Goal: Task Accomplishment & Management: Manage account settings

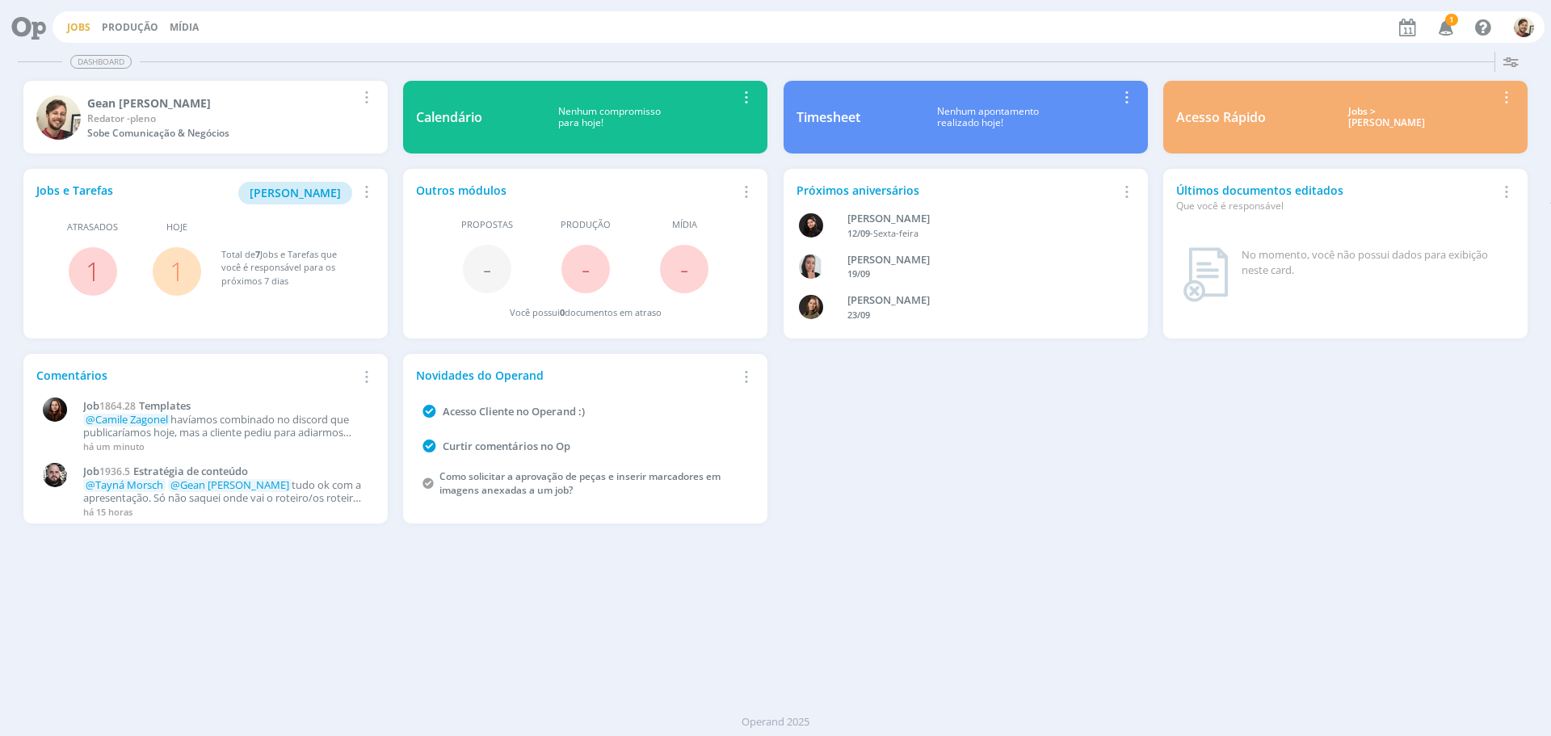
click at [72, 27] on link "Jobs" at bounding box center [78, 27] width 23 height 14
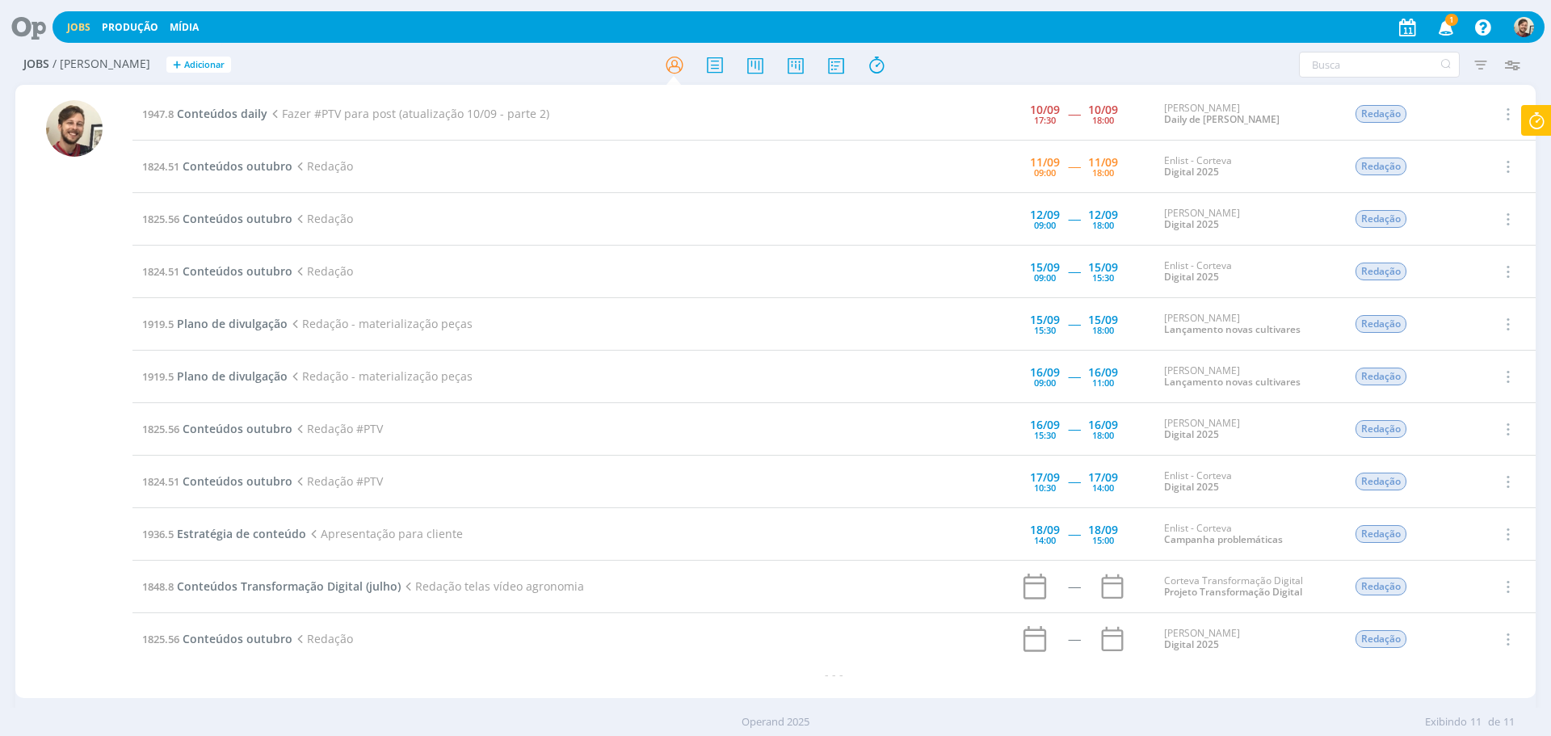
click at [1530, 123] on icon at bounding box center [1536, 121] width 29 height 32
type input "16:01:19"
click at [1511, 136] on span "Parar" at bounding box center [1517, 130] width 30 height 15
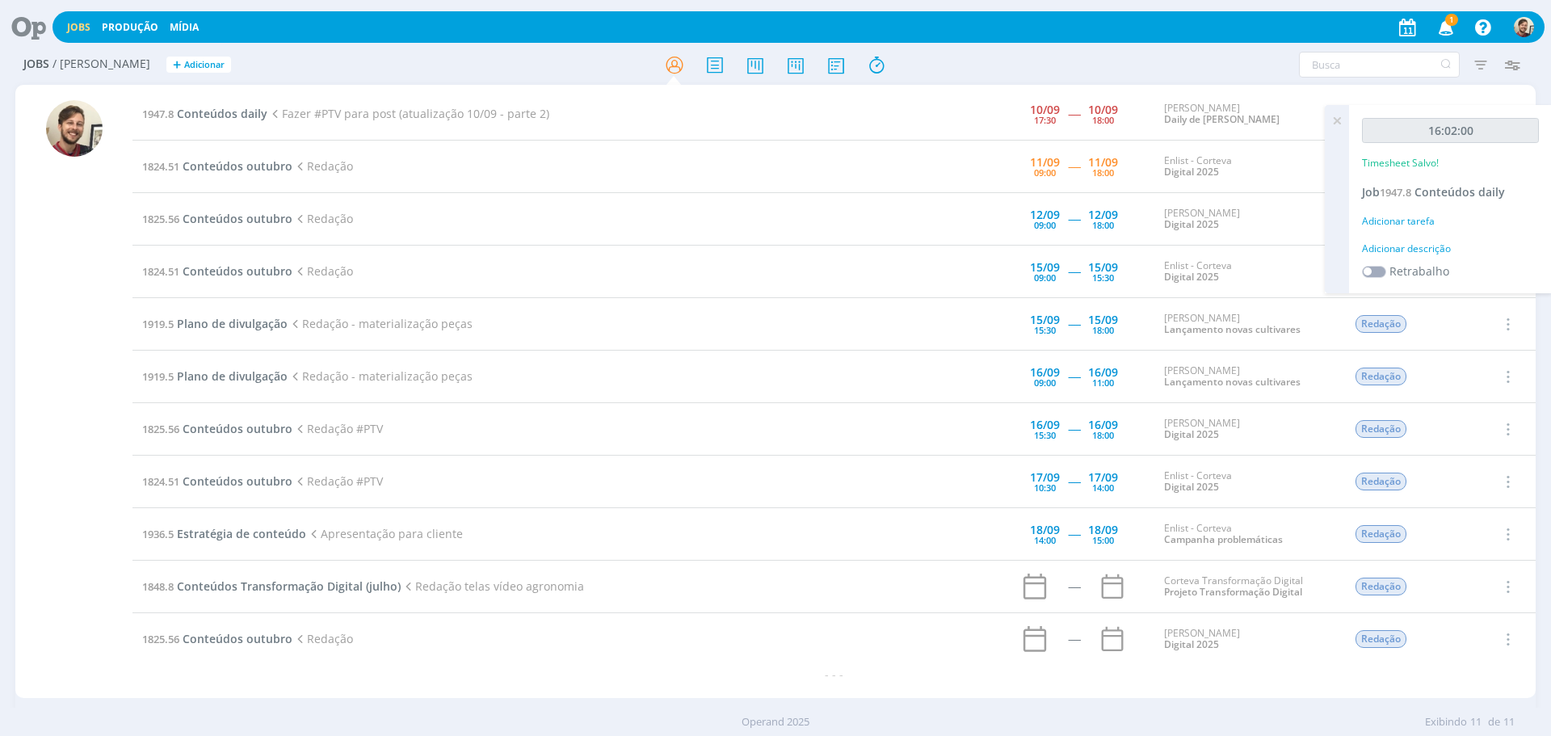
click at [1339, 121] on icon at bounding box center [1336, 121] width 29 height 32
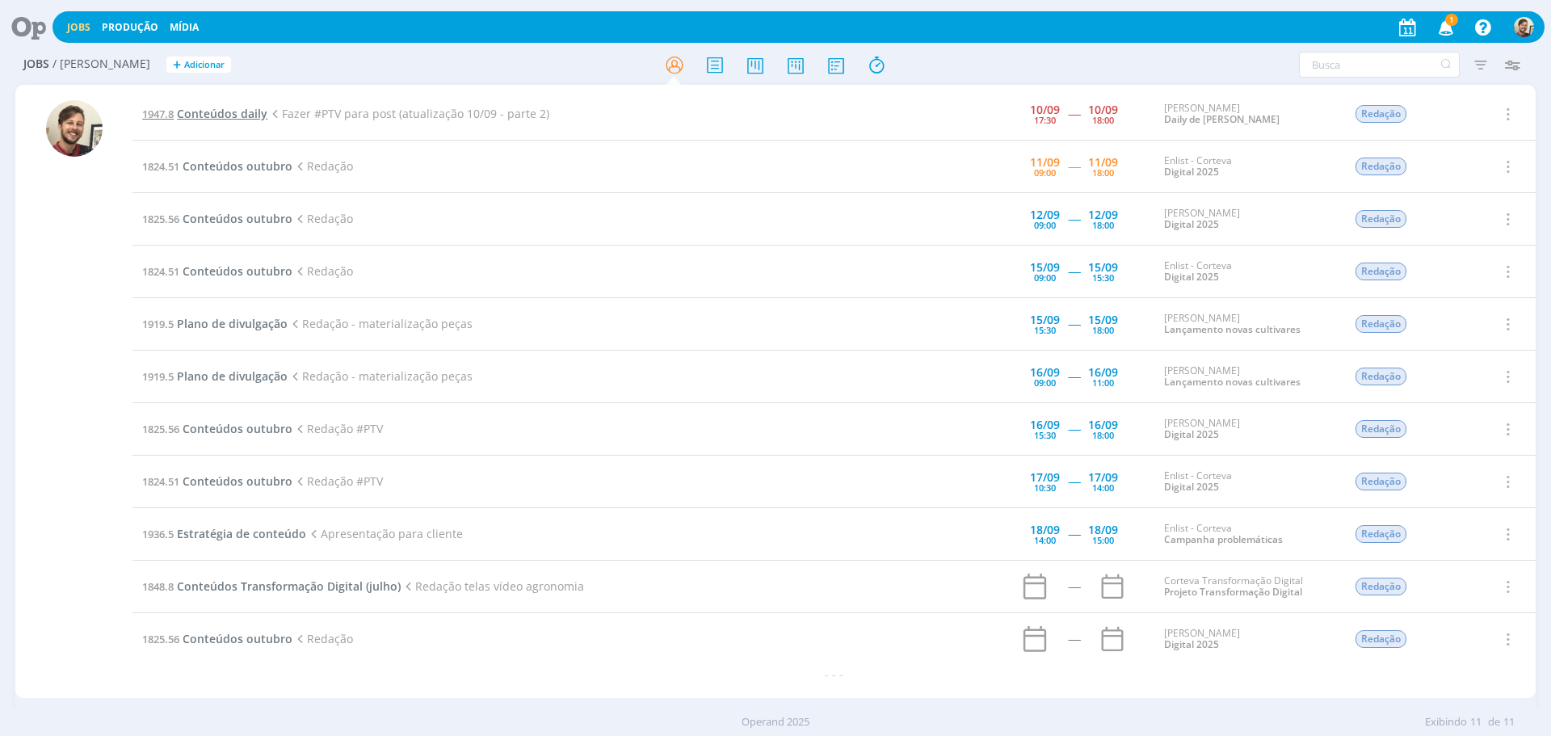
click at [209, 115] on span "Conteúdos daily" at bounding box center [222, 113] width 90 height 15
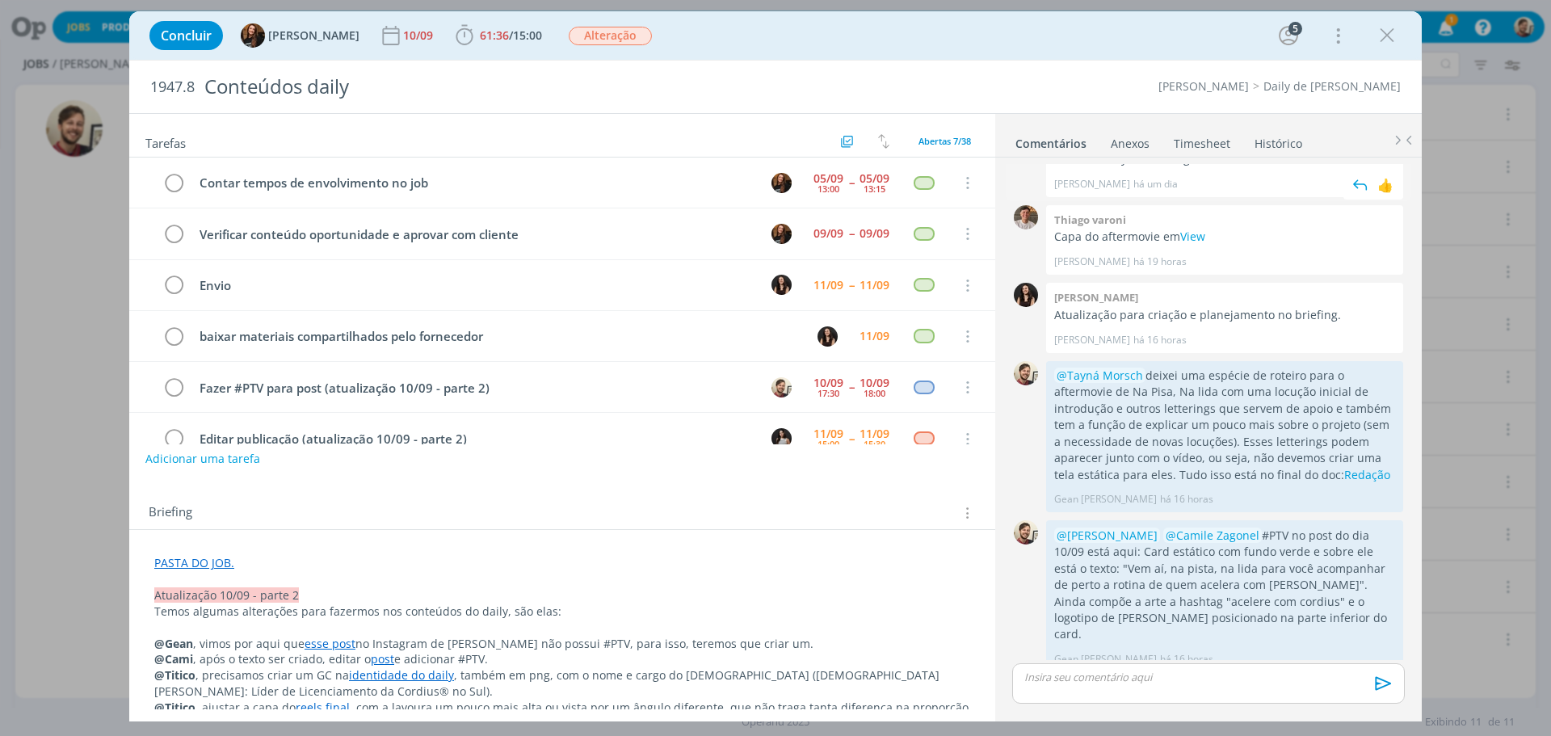
scroll to position [84, 0]
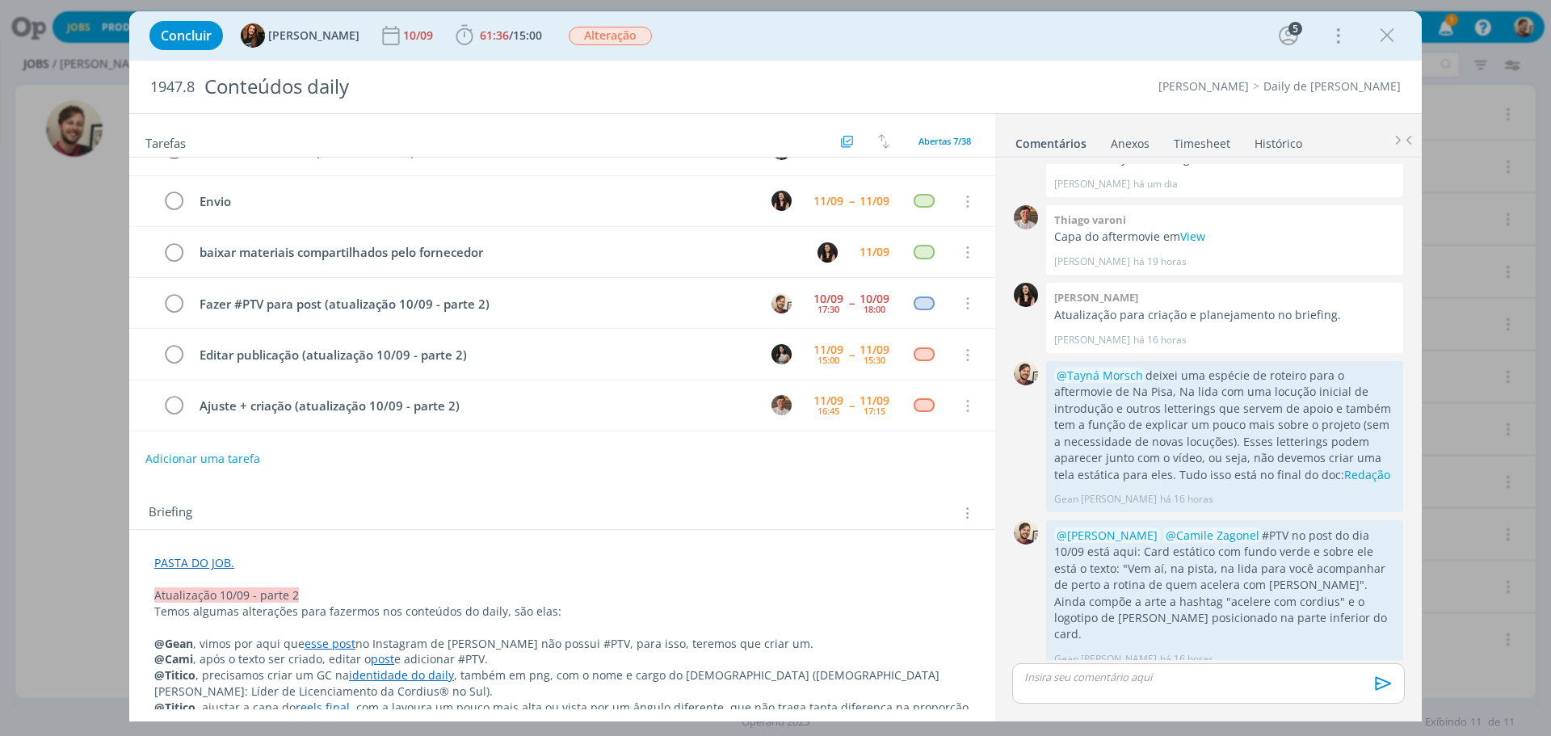
click at [1206, 148] on link "Timesheet" at bounding box center [1202, 139] width 58 height 23
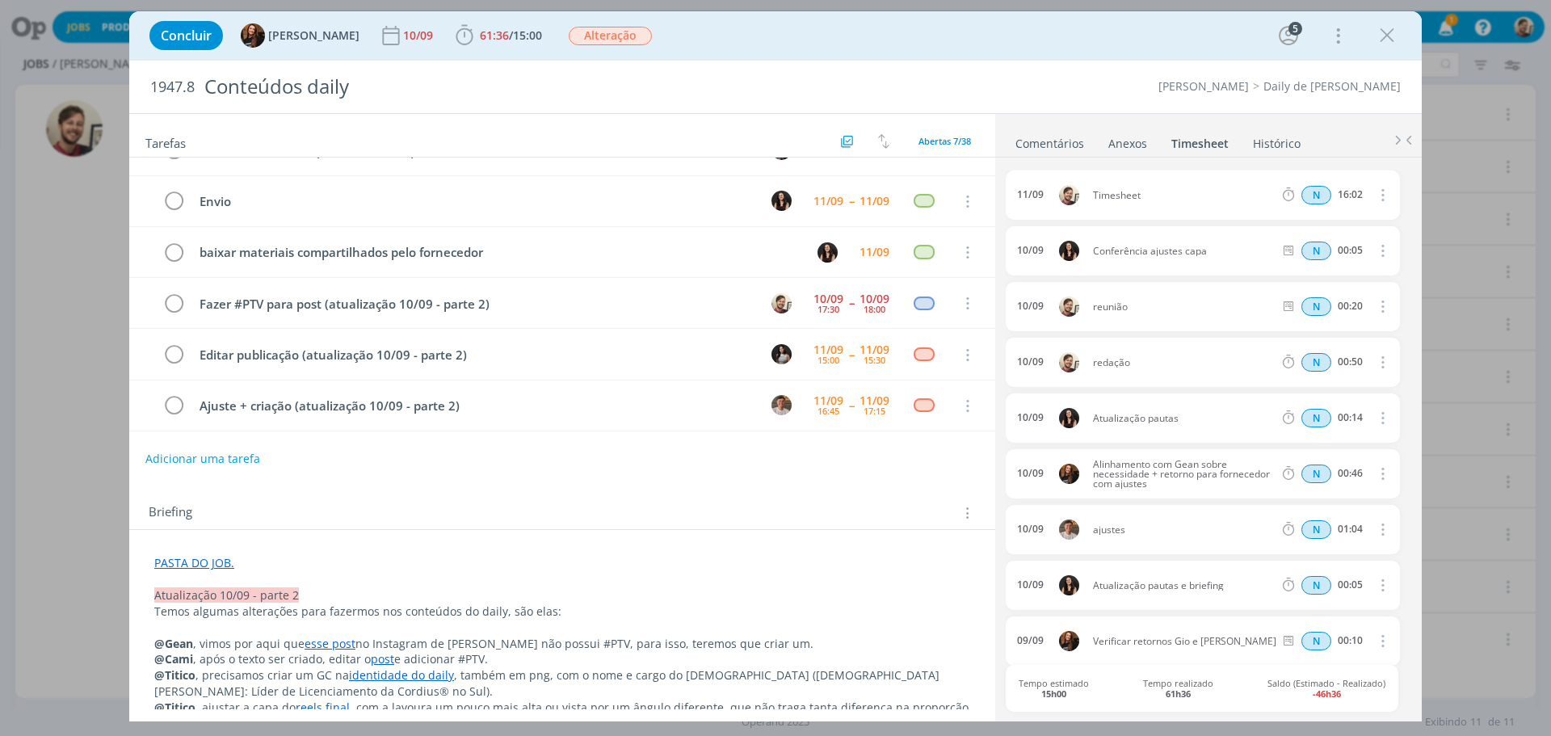
click at [1373, 197] on icon "dialog" at bounding box center [1381, 194] width 18 height 19
click at [1332, 245] on link "Editar" at bounding box center [1336, 250] width 128 height 26
click at [1250, 196] on input "Selecione a tarefa" at bounding box center [1229, 196] width 93 height 18
click at [1243, 196] on input "Selecione a tarefa" at bounding box center [1229, 196] width 93 height 18
click at [1147, 196] on div "Timesheet" at bounding box center [1136, 196] width 87 height 18
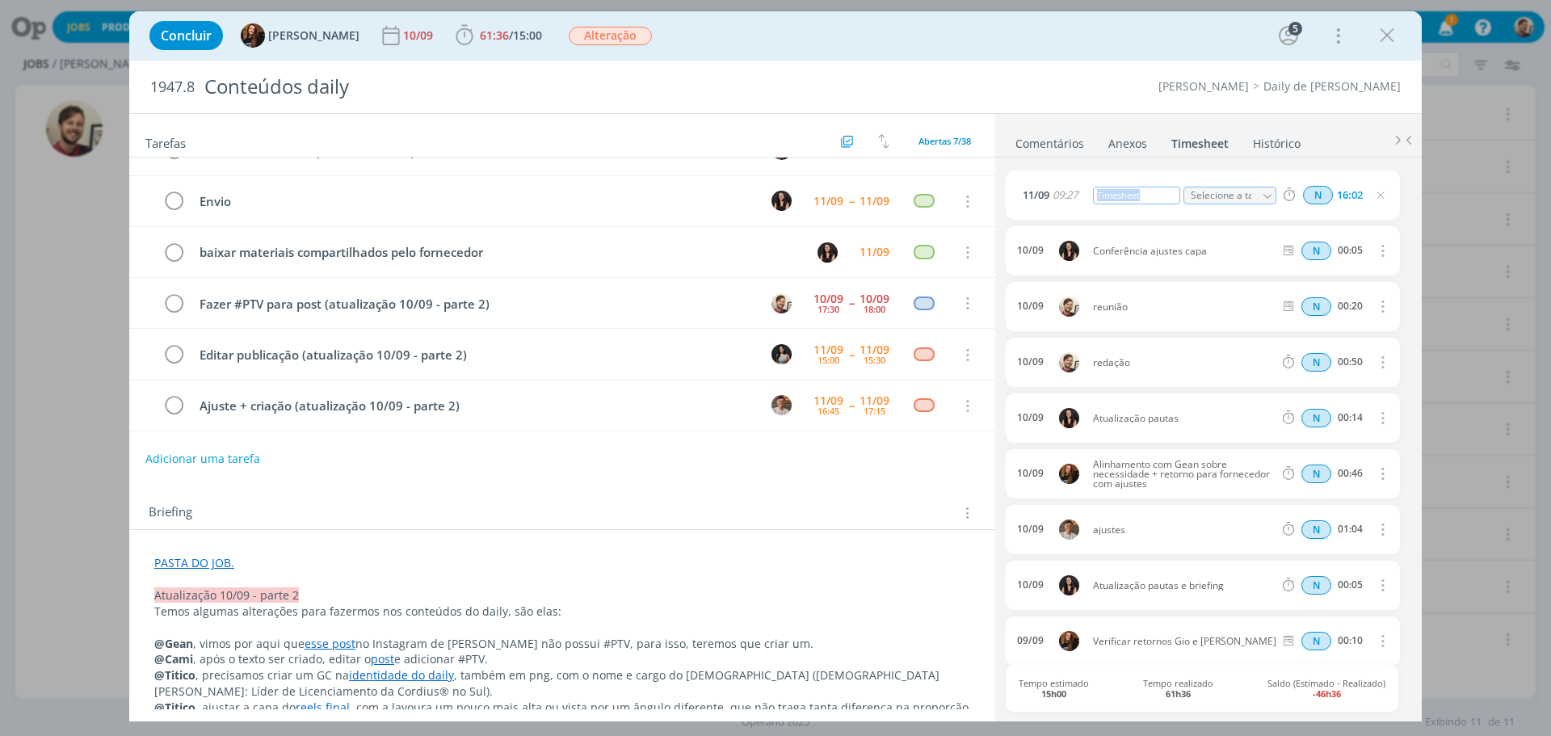
drag, startPoint x: 1137, startPoint y: 196, endPoint x: 1091, endPoint y: 191, distance: 47.2
click at [1091, 191] on span "Timesheet" at bounding box center [1133, 196] width 94 height 18
click at [1351, 197] on input "16:02" at bounding box center [1350, 196] width 35 height 18
drag, startPoint x: 1360, startPoint y: 196, endPoint x: 1333, endPoint y: 196, distance: 26.7
click at [1333, 196] on input "16:02" at bounding box center [1350, 196] width 35 height 18
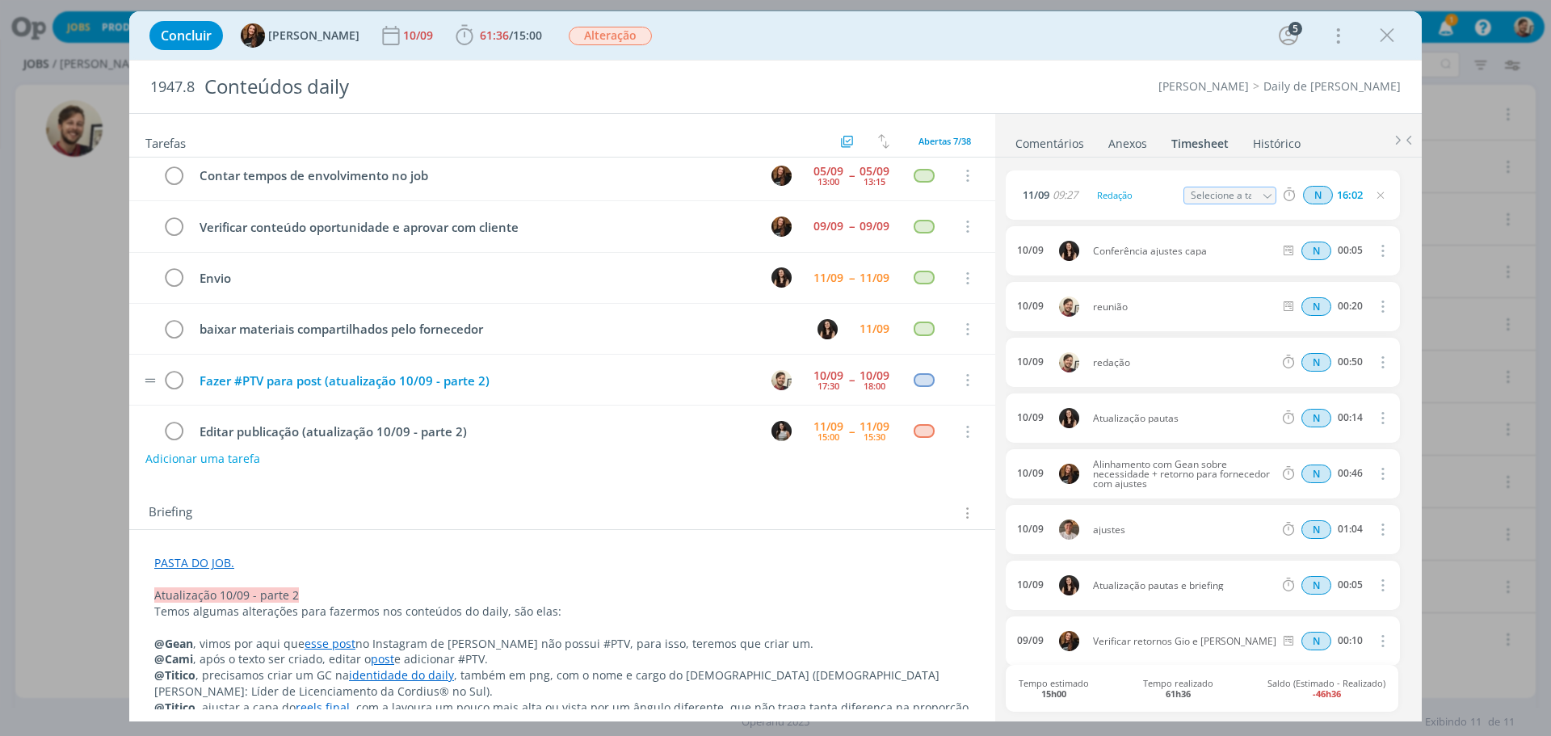
scroll to position [0, 0]
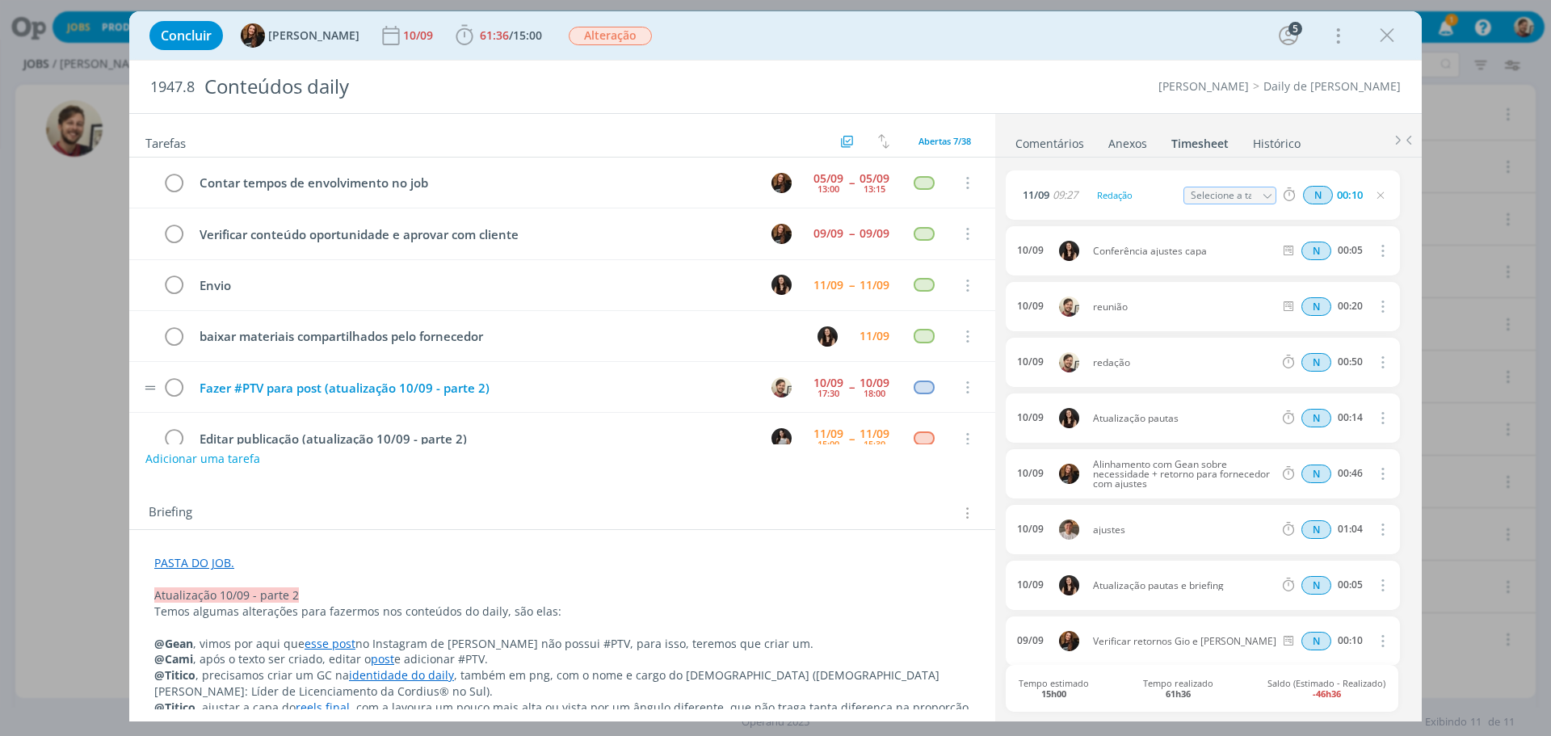
type input "01:00"
click at [1049, 141] on link "Comentários" at bounding box center [1050, 139] width 70 height 23
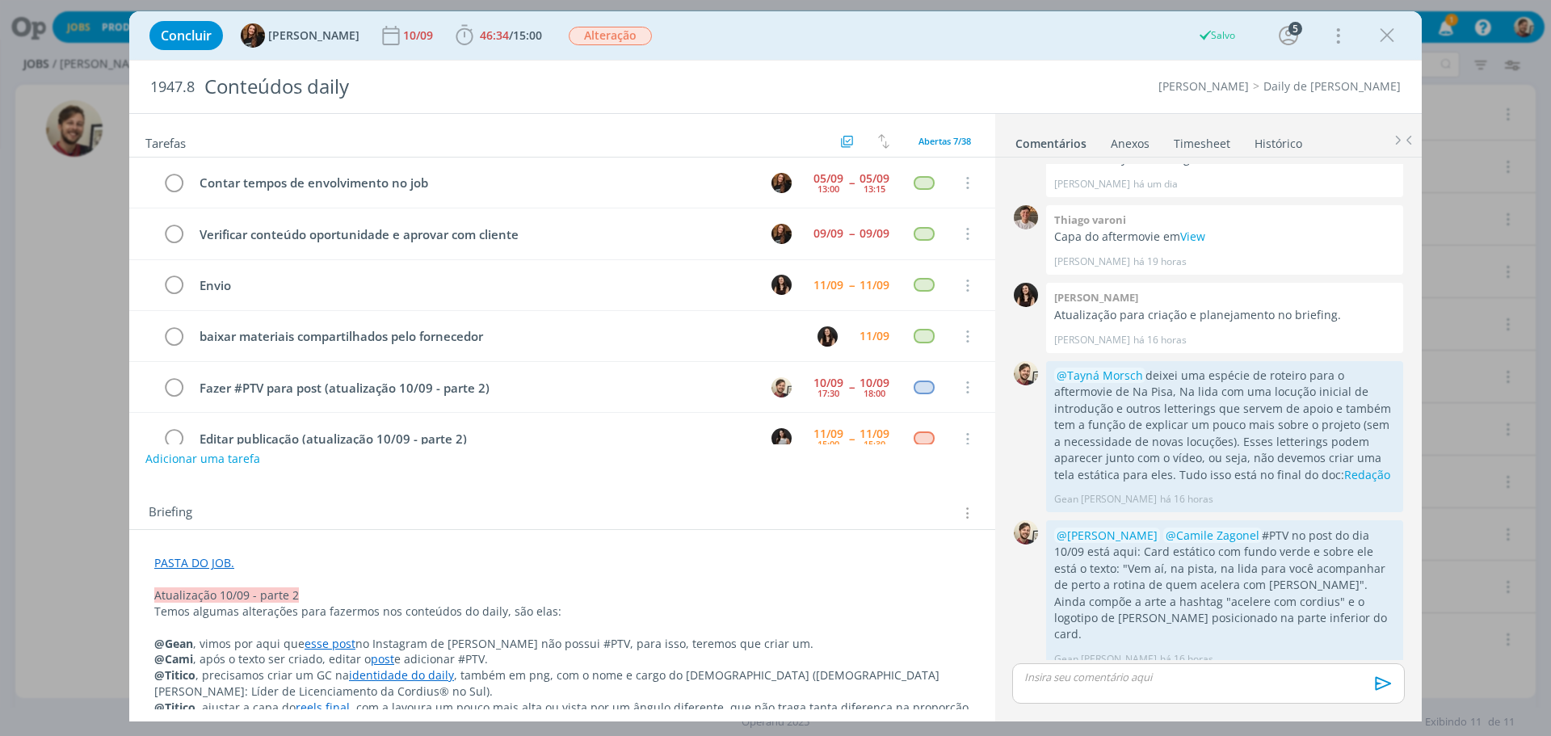
drag, startPoint x: 1392, startPoint y: 36, endPoint x: 1441, endPoint y: 23, distance: 50.9
click at [1393, 36] on icon "dialog" at bounding box center [1387, 35] width 24 height 24
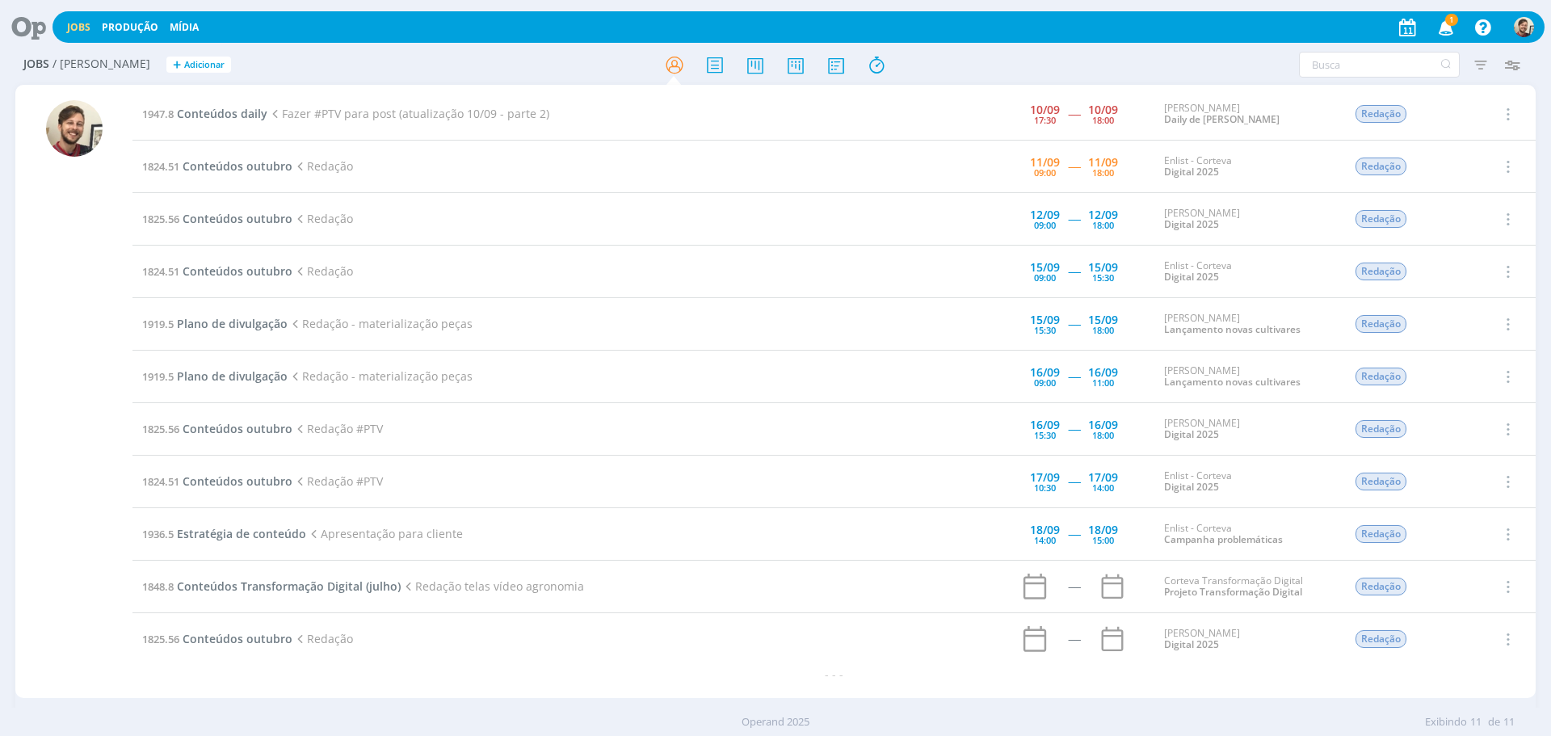
click at [1442, 23] on icon "button" at bounding box center [1446, 26] width 28 height 27
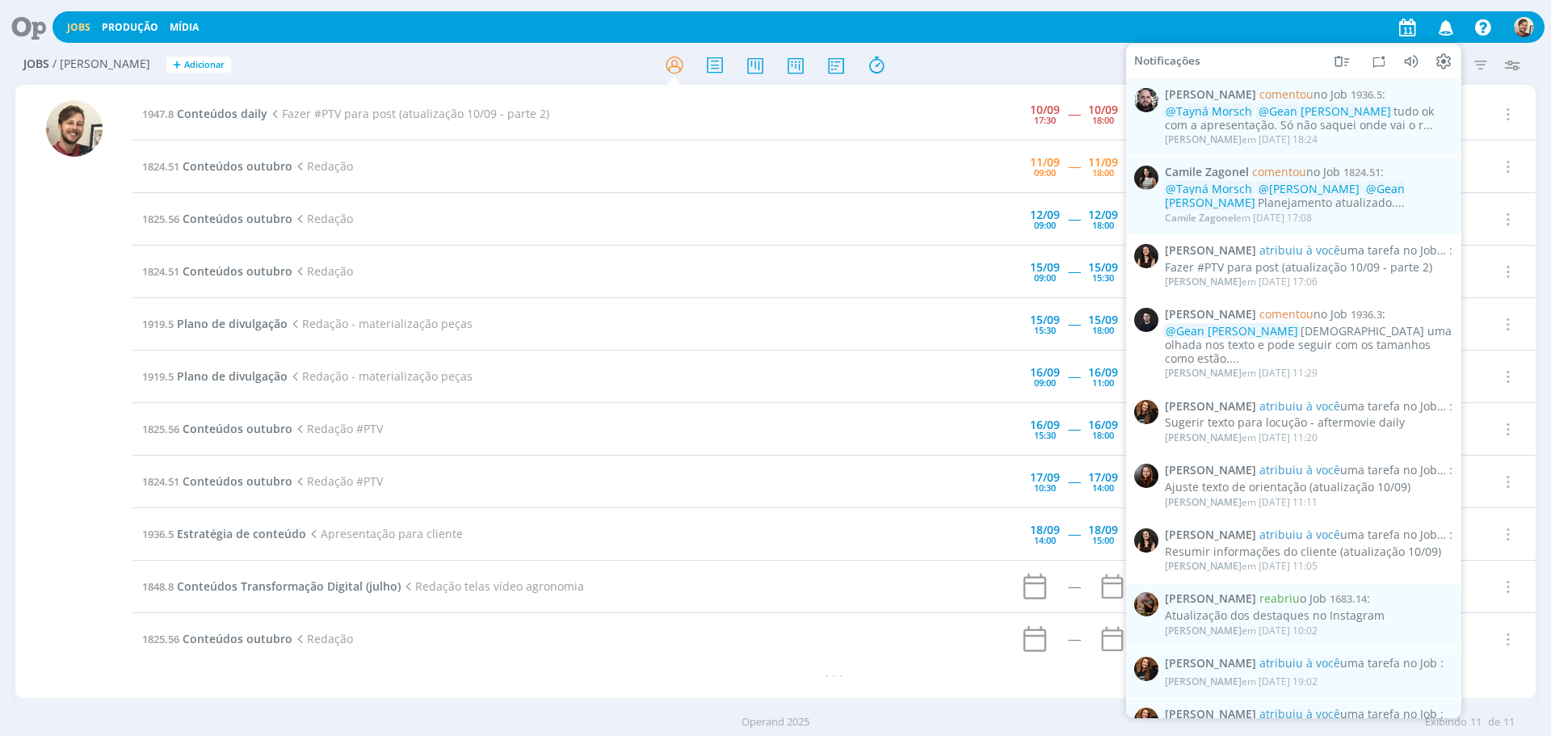
click at [1442, 23] on icon "button" at bounding box center [1446, 26] width 28 height 27
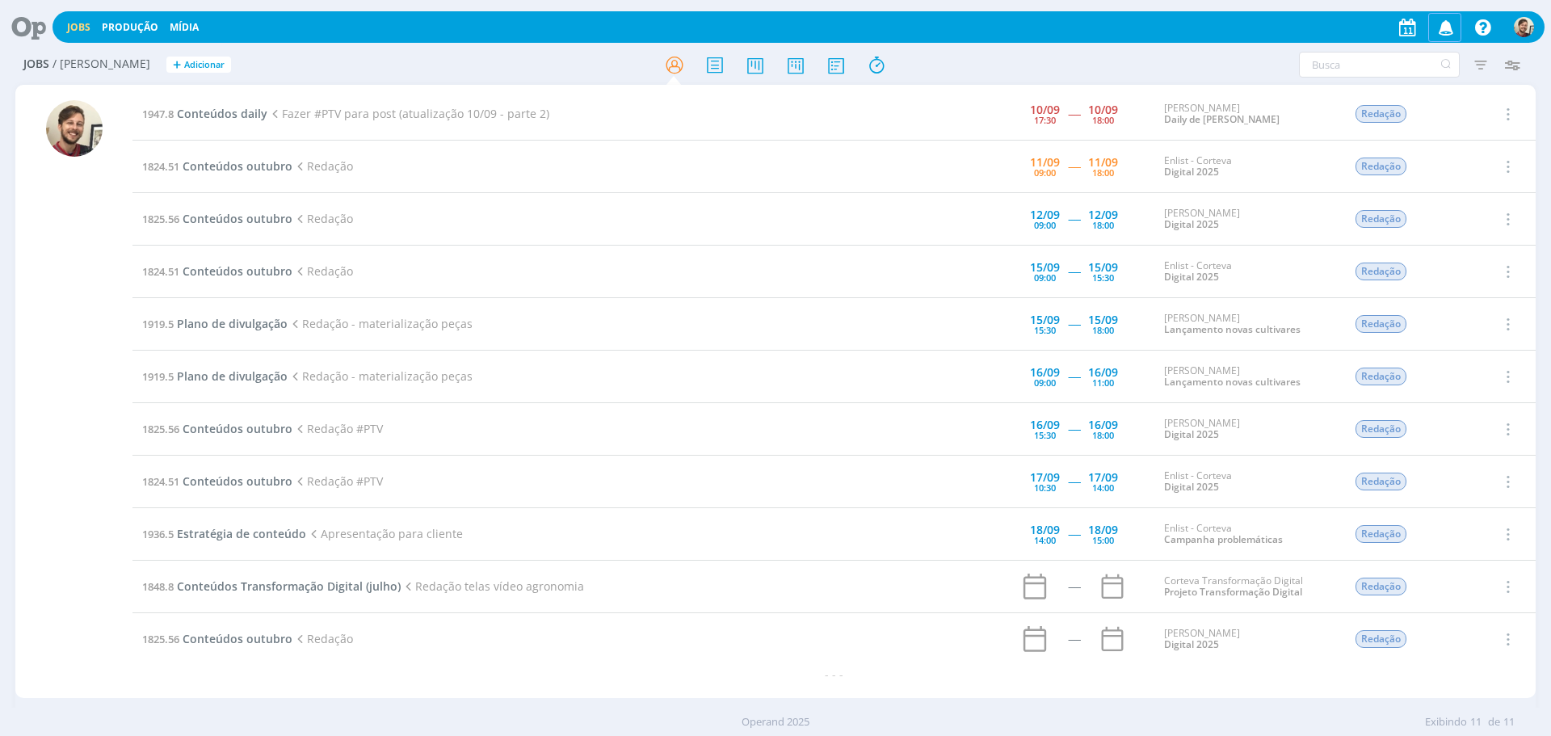
click at [1442, 23] on icon "button" at bounding box center [1446, 26] width 28 height 27
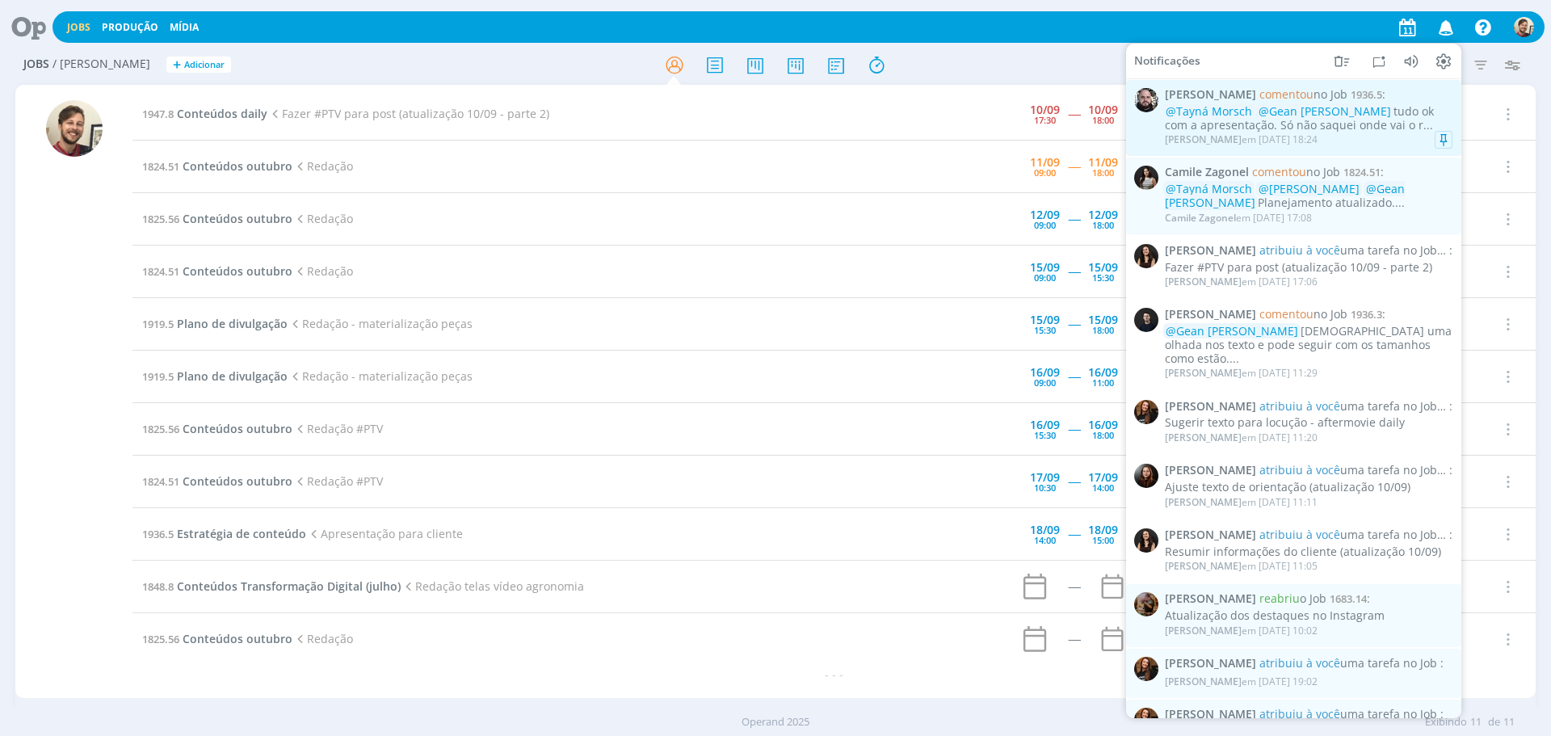
click at [1389, 115] on div "@Tayná Morsch @Gean Paulo Naue tudo ok com a apresentação. Só não saquei onde v…" at bounding box center [1309, 118] width 288 height 27
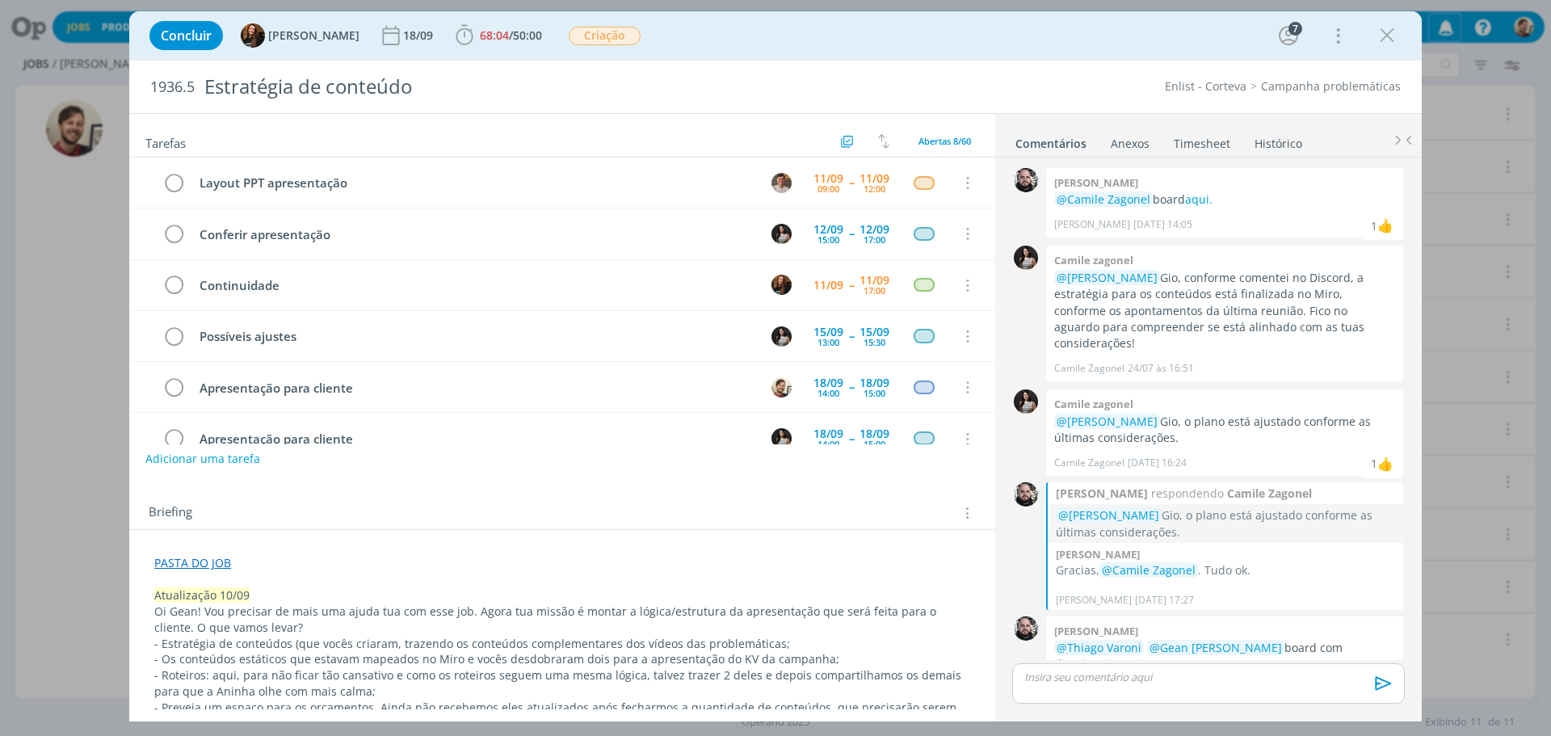
scroll to position [1524, 0]
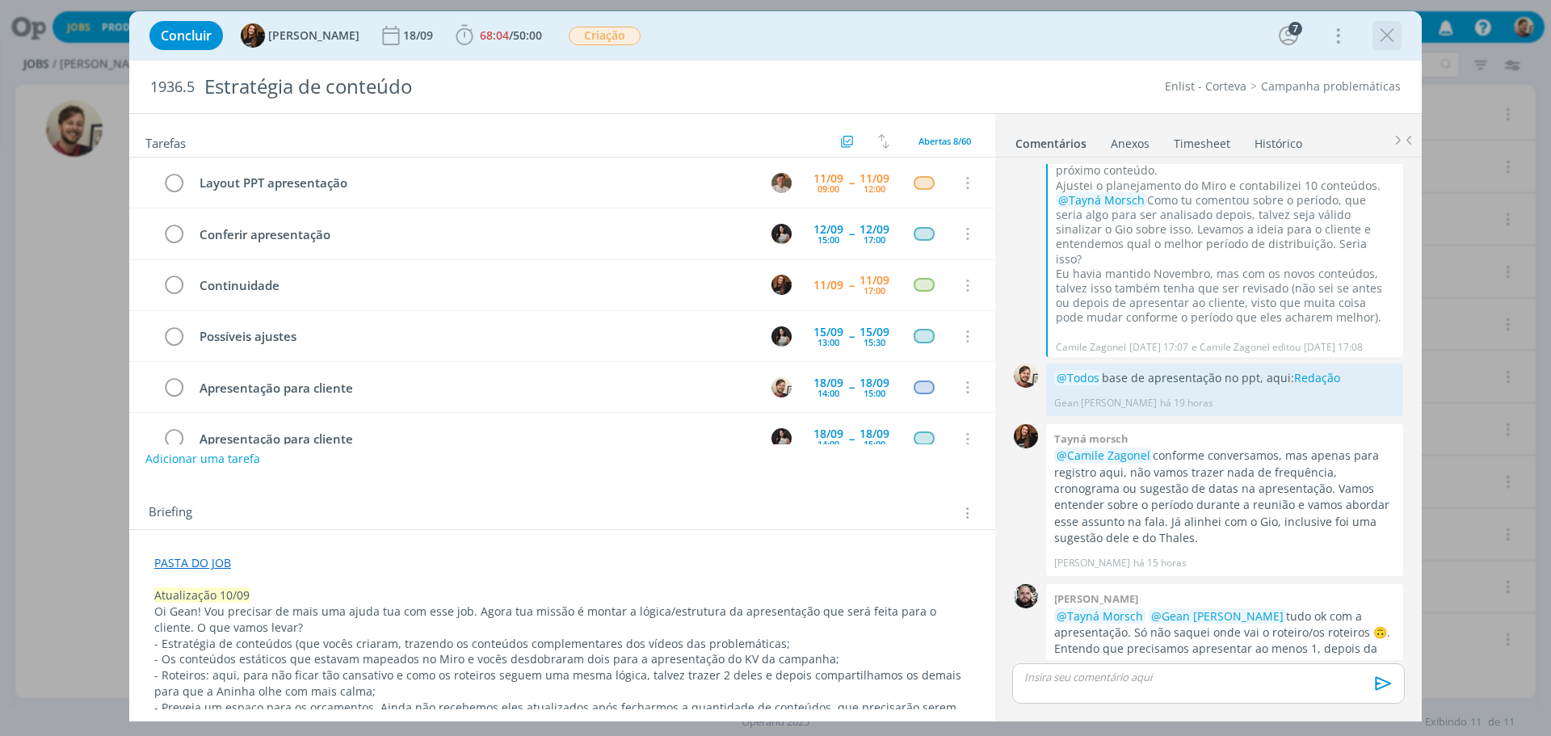
click at [1388, 32] on icon "dialog" at bounding box center [1387, 35] width 24 height 24
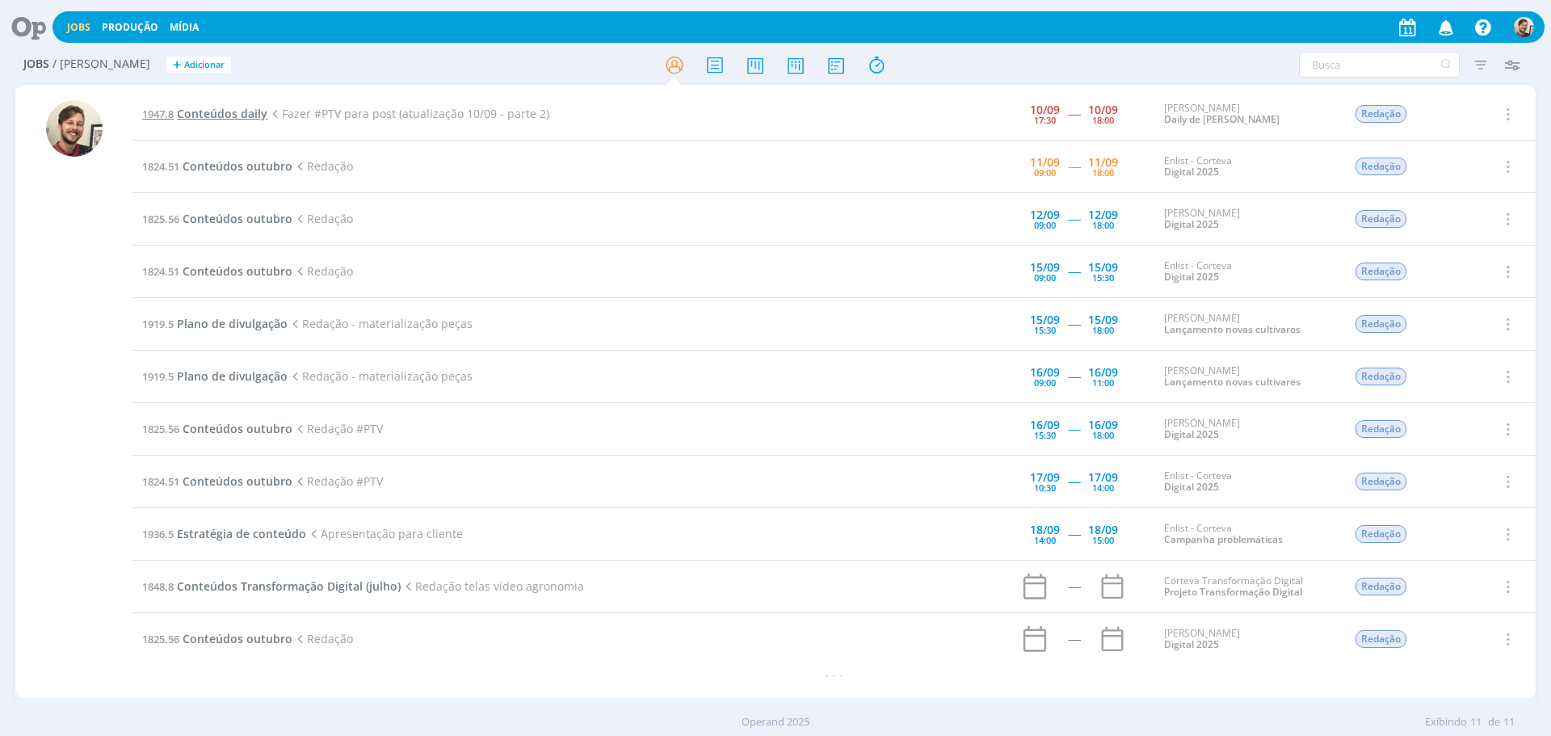
click at [204, 111] on span "Conteúdos daily" at bounding box center [222, 113] width 90 height 15
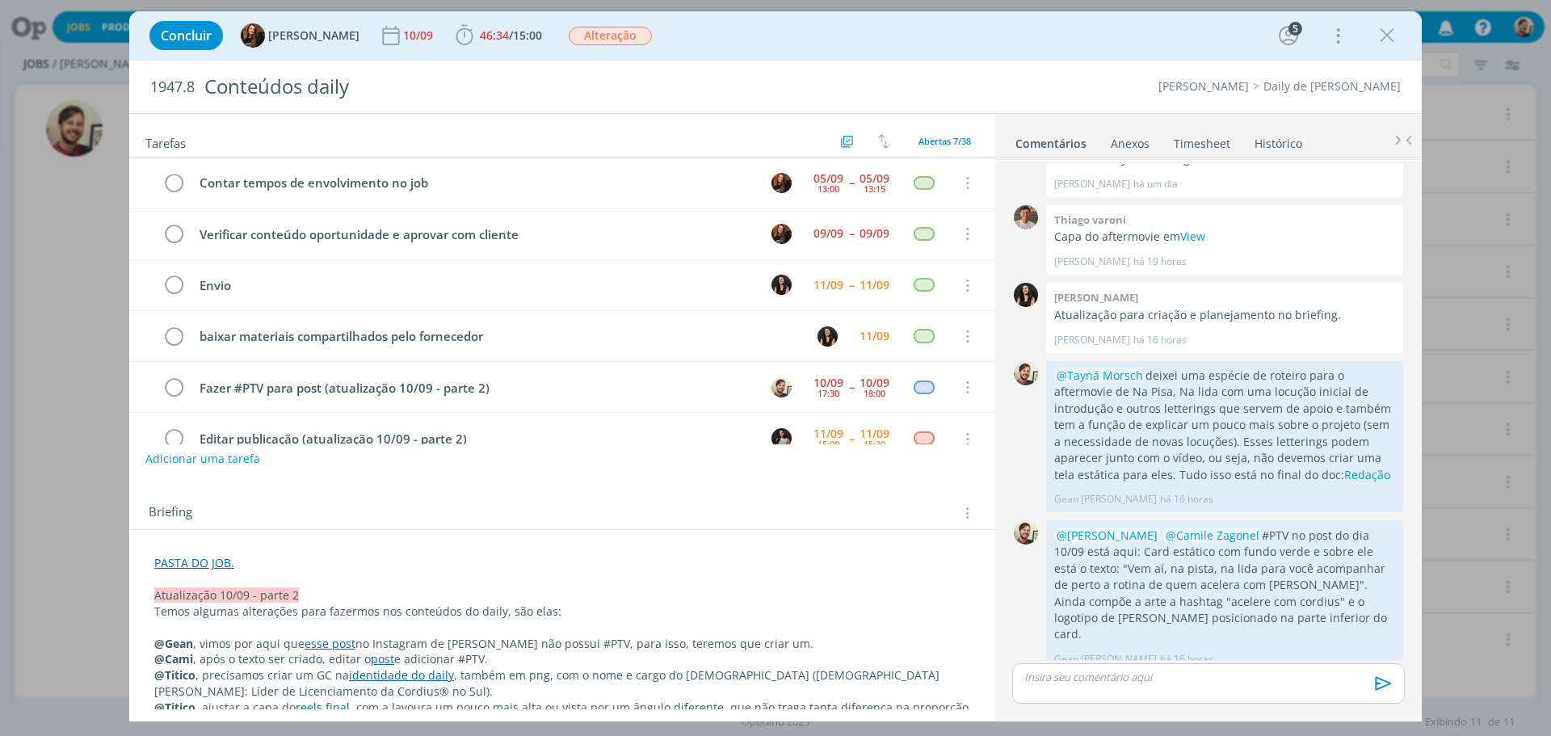
scroll to position [84, 0]
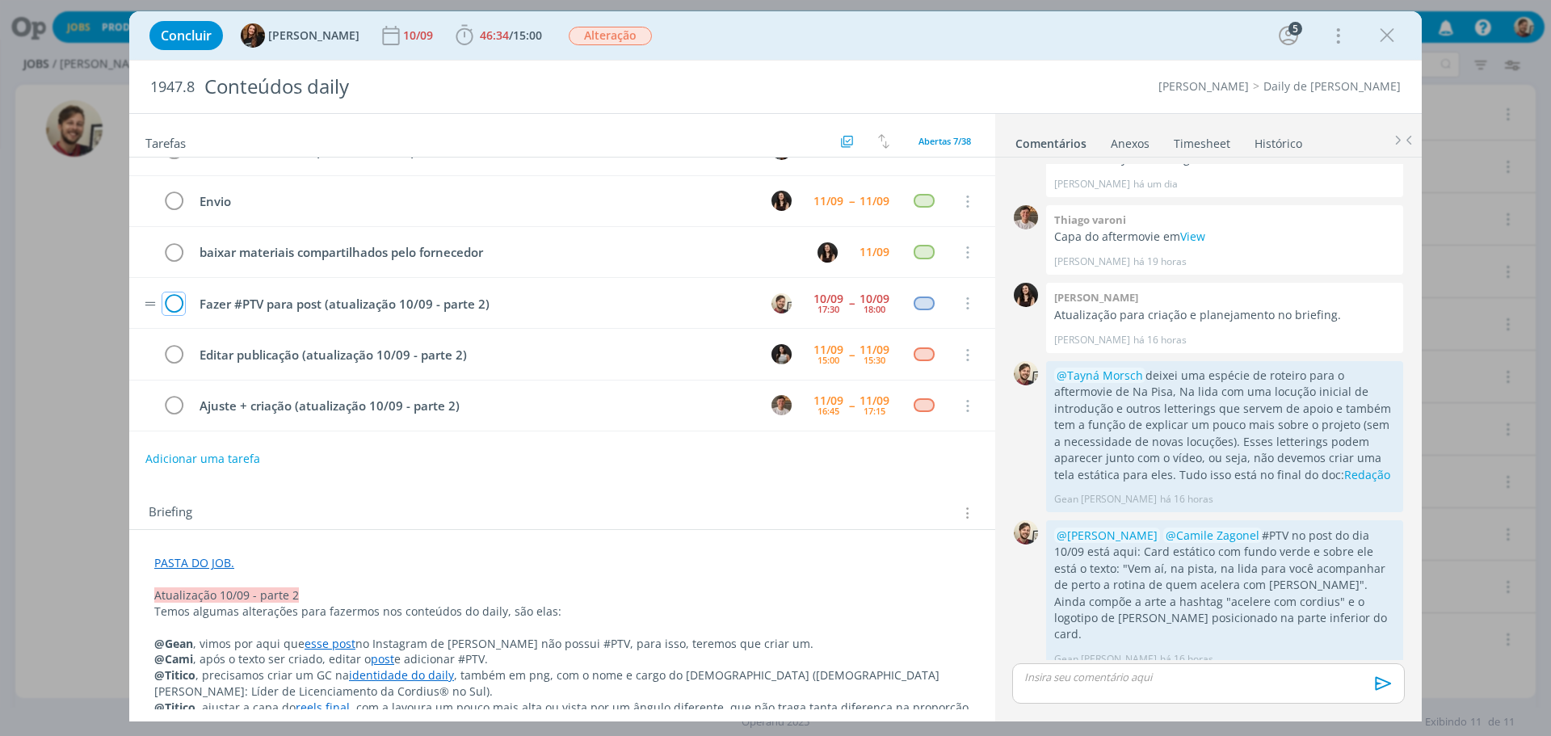
click at [176, 304] on icon "dialog" at bounding box center [173, 304] width 23 height 24
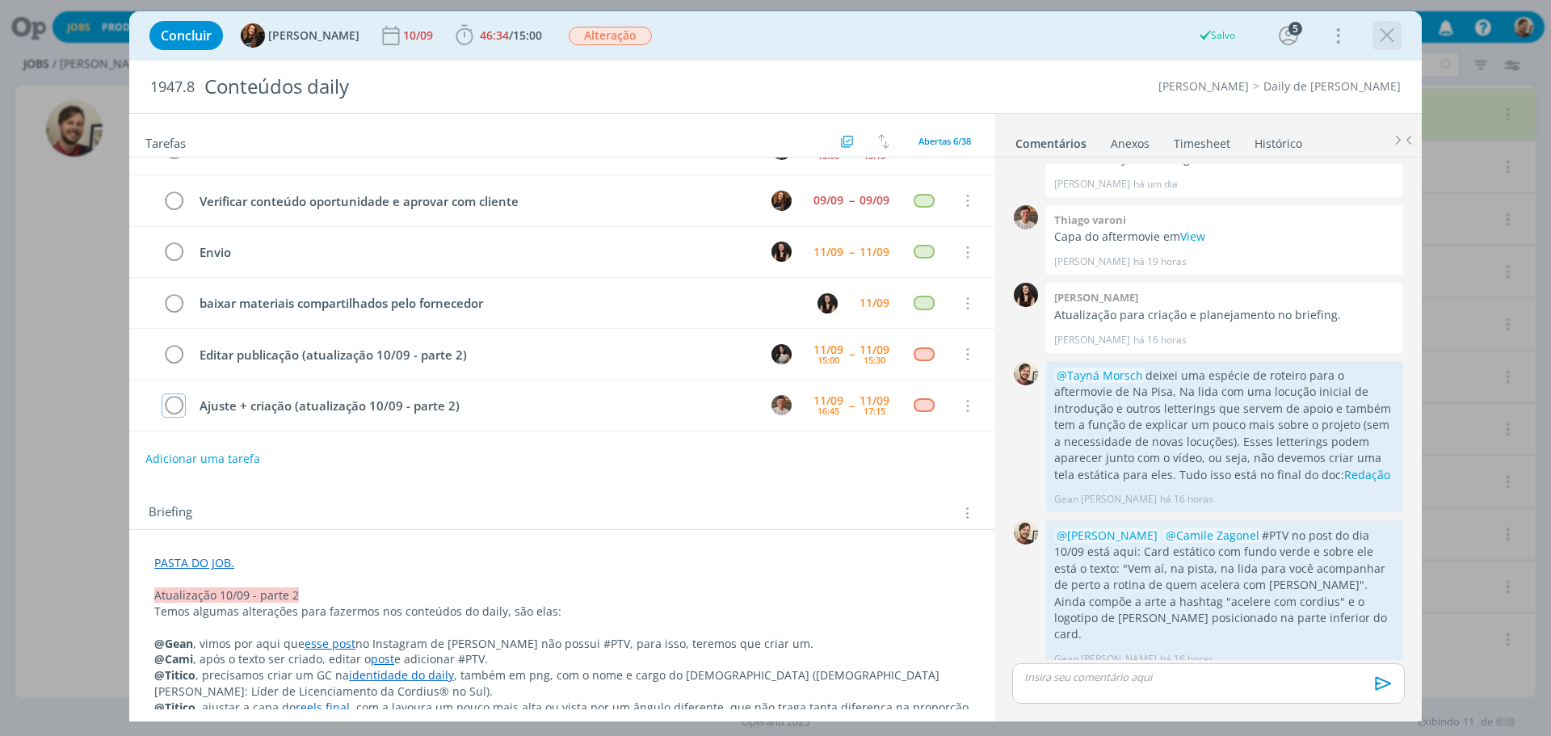
scroll to position [82, 0]
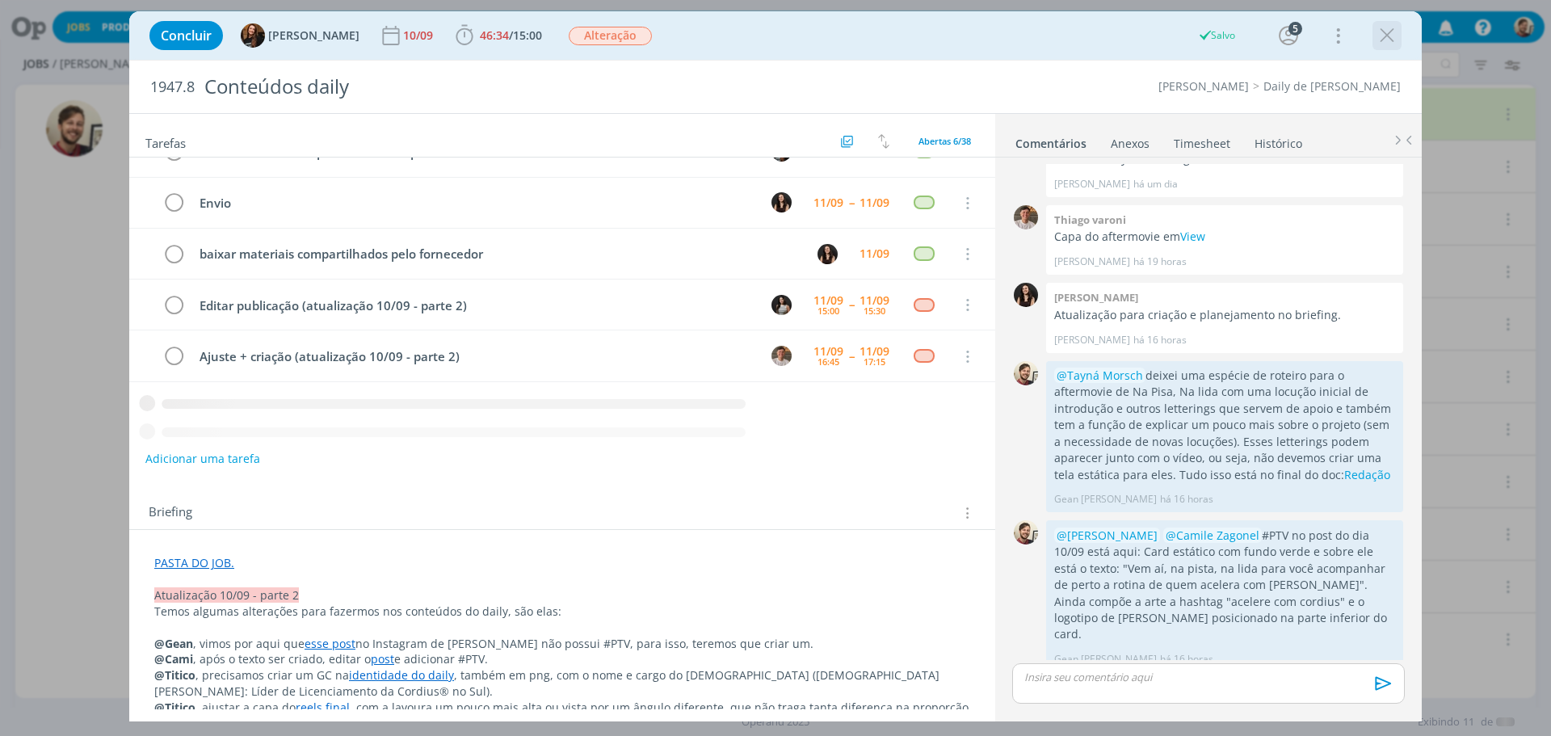
click at [1383, 37] on icon "dialog" at bounding box center [1387, 35] width 24 height 24
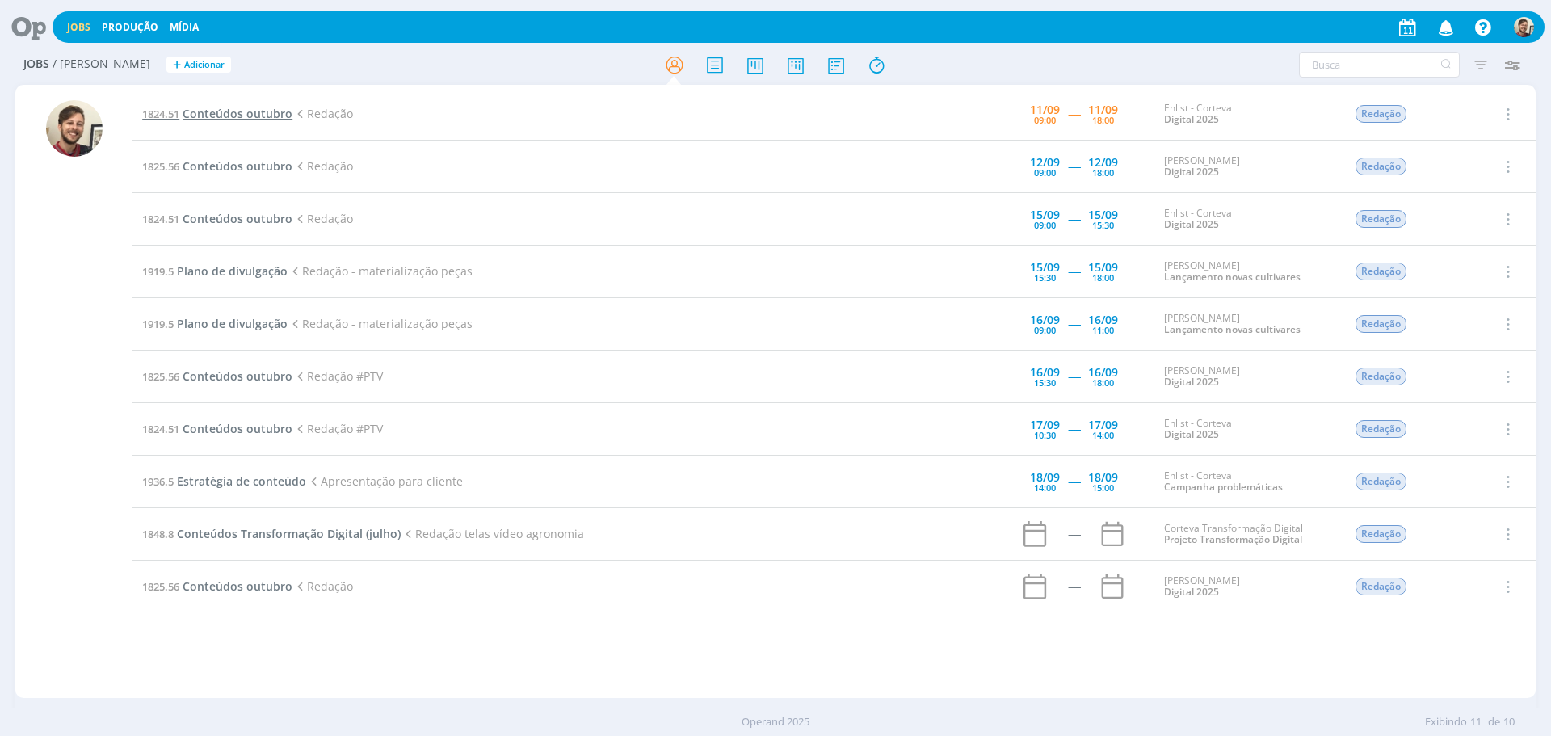
click at [288, 116] on span "Conteúdos outubro" at bounding box center [238, 113] width 110 height 15
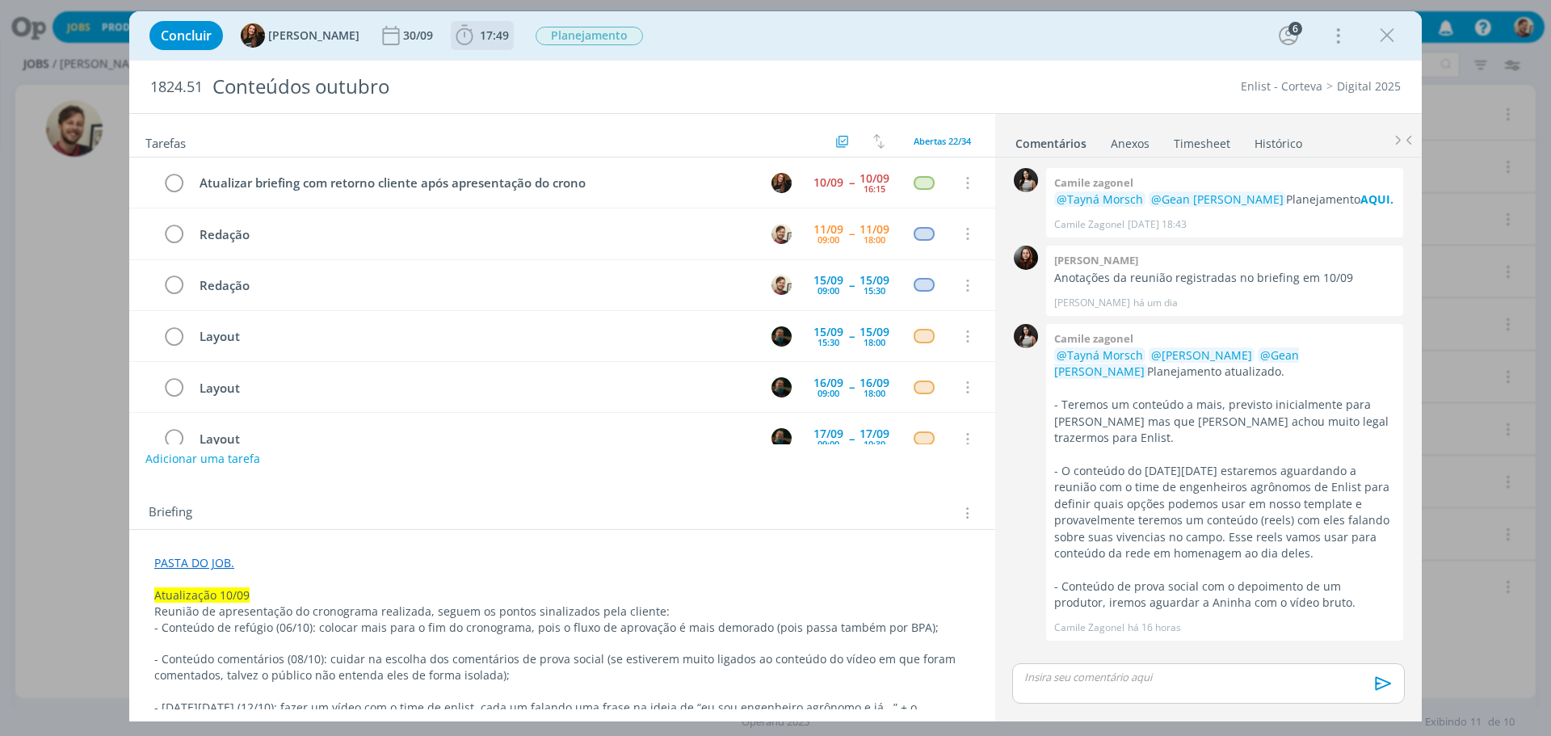
click at [480, 33] on span "17:49" at bounding box center [494, 34] width 29 height 15
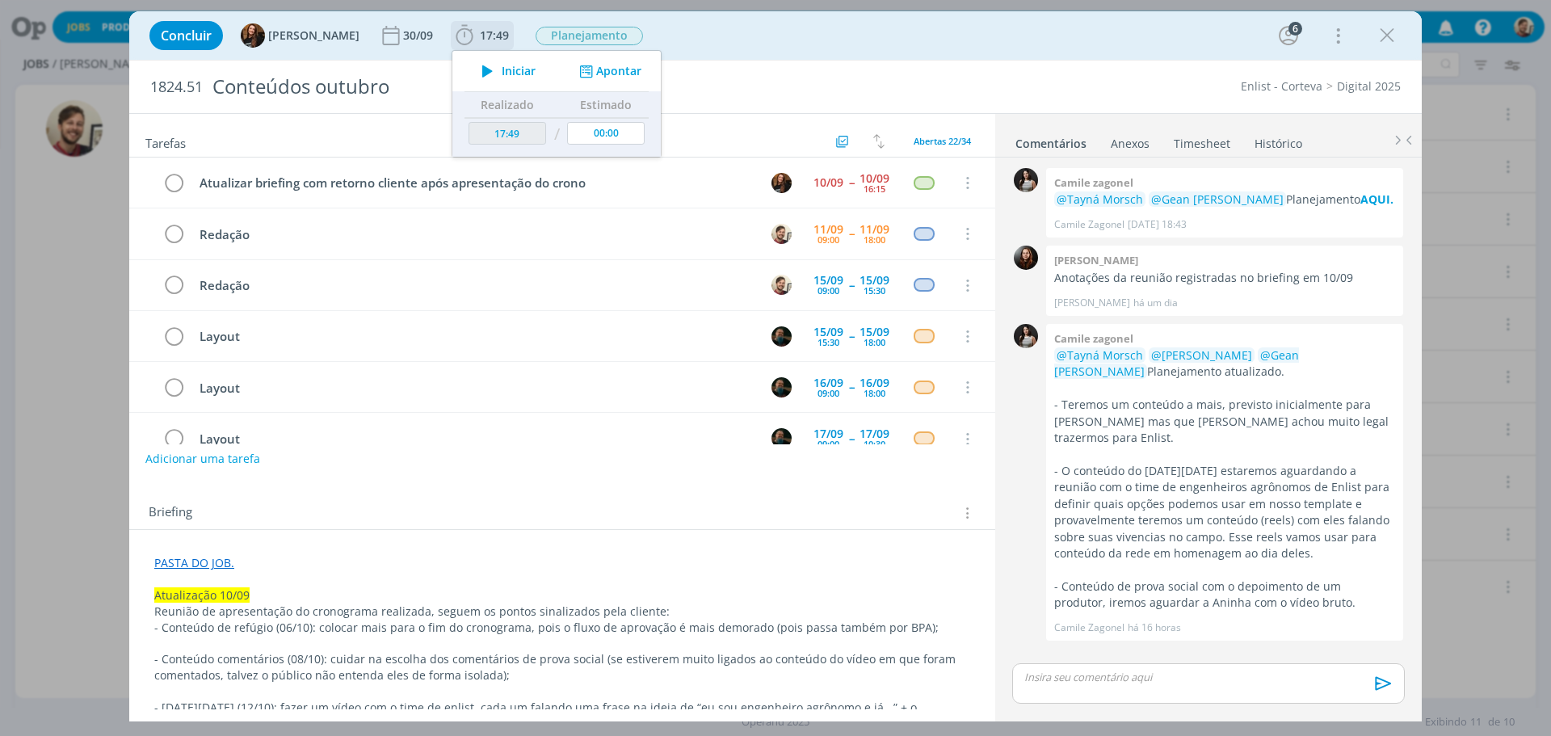
click at [502, 65] on span "Iniciar" at bounding box center [519, 70] width 34 height 11
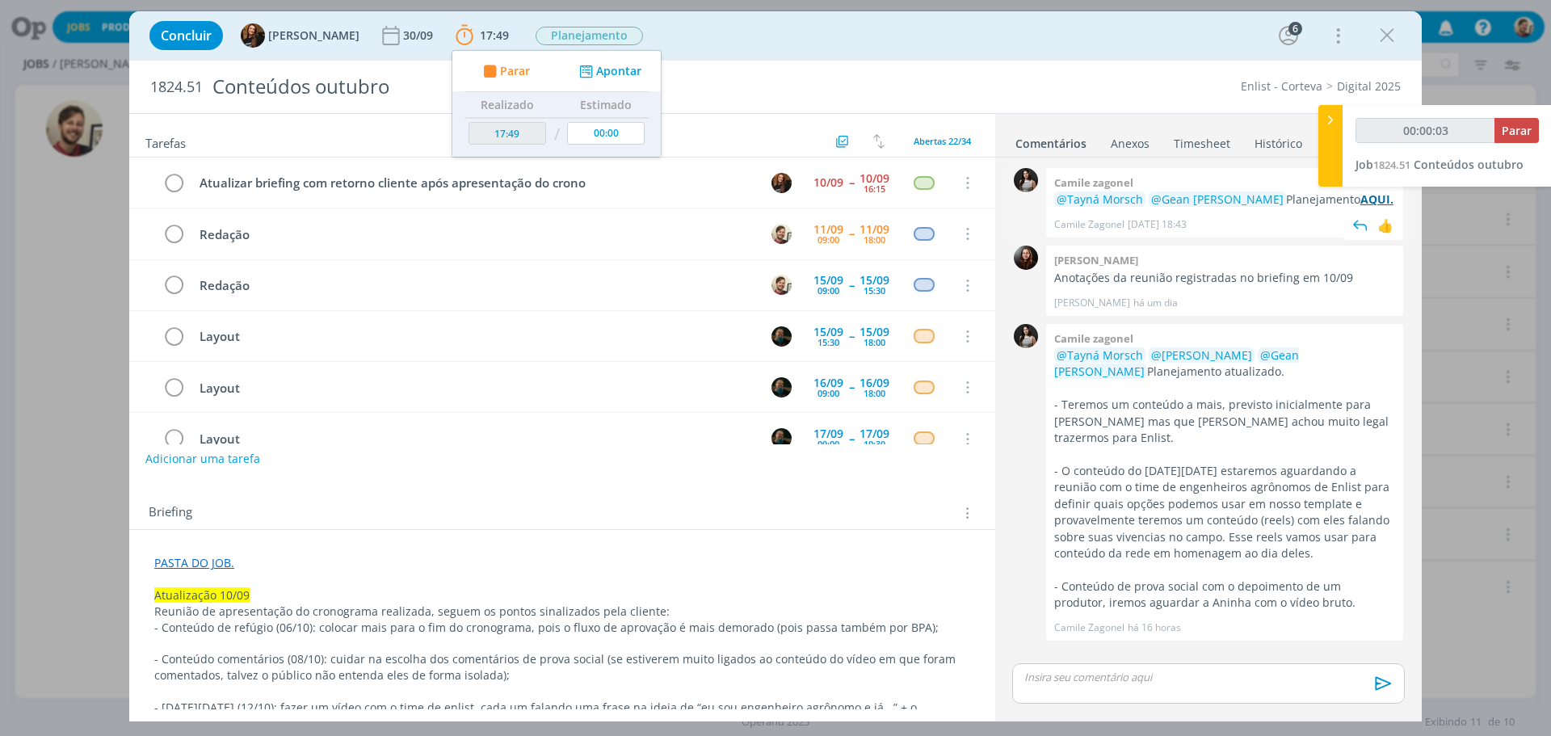
click at [1360, 195] on strong "AQUI." at bounding box center [1376, 198] width 33 height 15
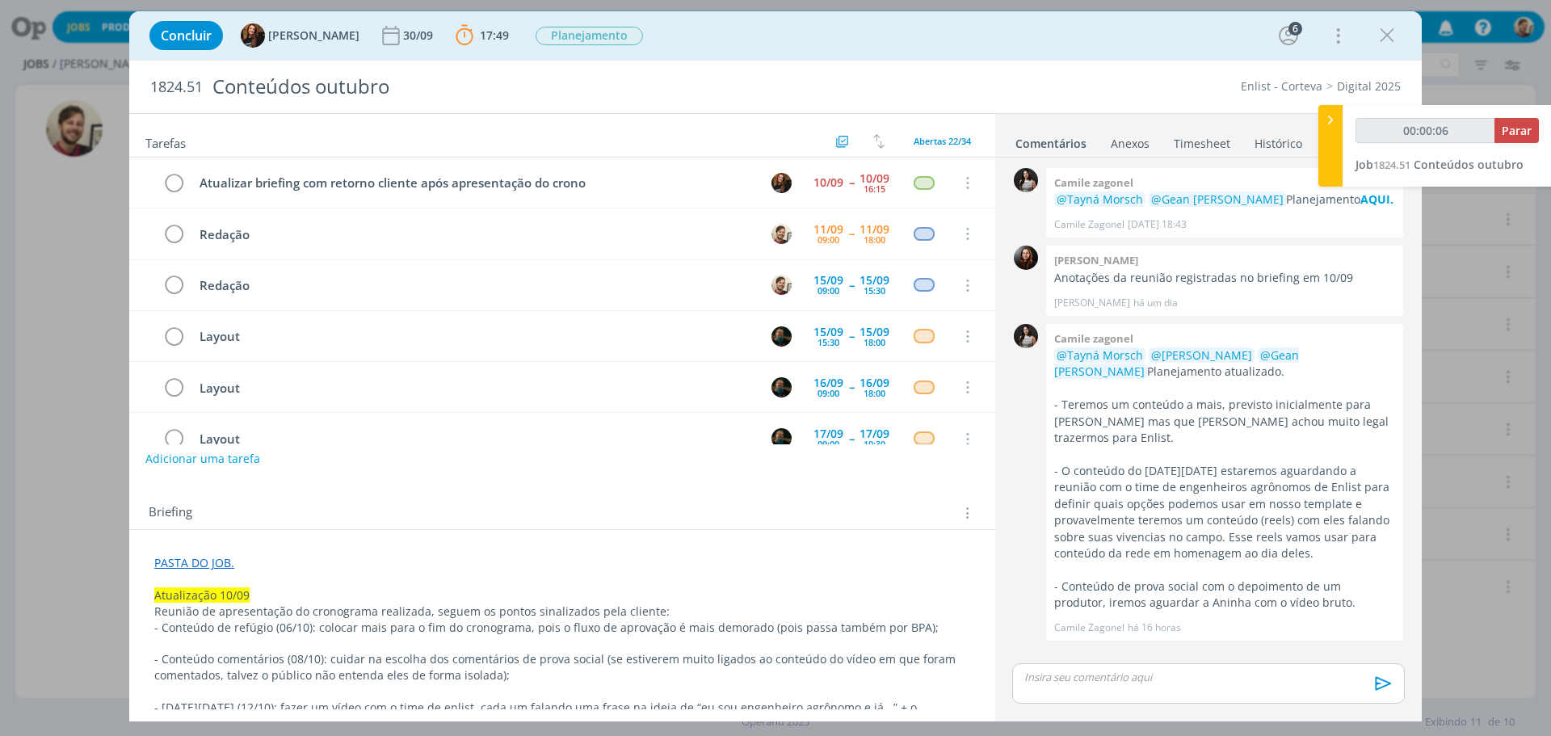
click at [200, 568] on link "PASTA DO JOB." at bounding box center [194, 562] width 80 height 15
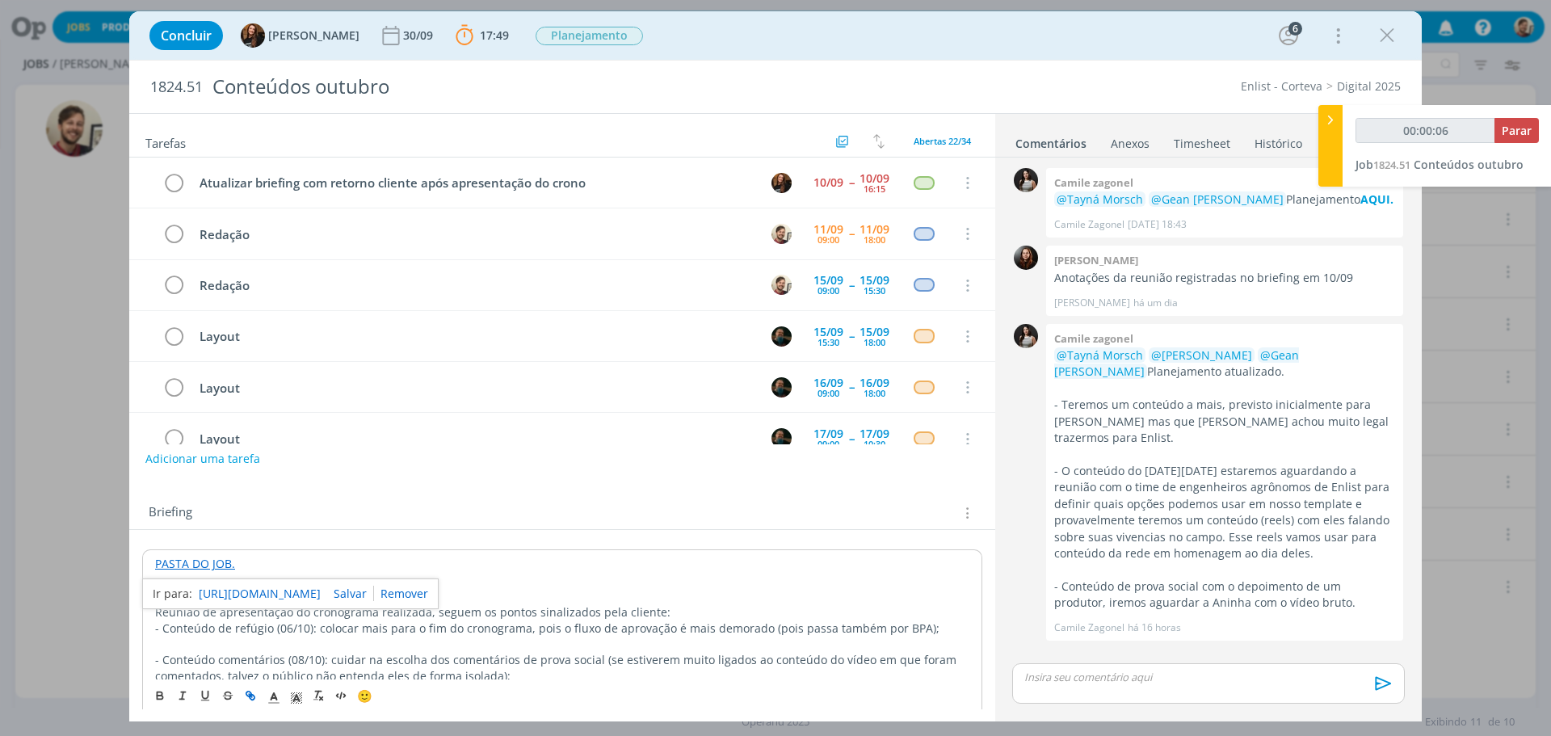
click at [215, 585] on link "https://sobeae.sharepoint.com/:f:/s/SOBEAE/EoibrL20RUVBp6-9w89igHYB5qO3bGhQNRAG…" at bounding box center [260, 593] width 122 height 21
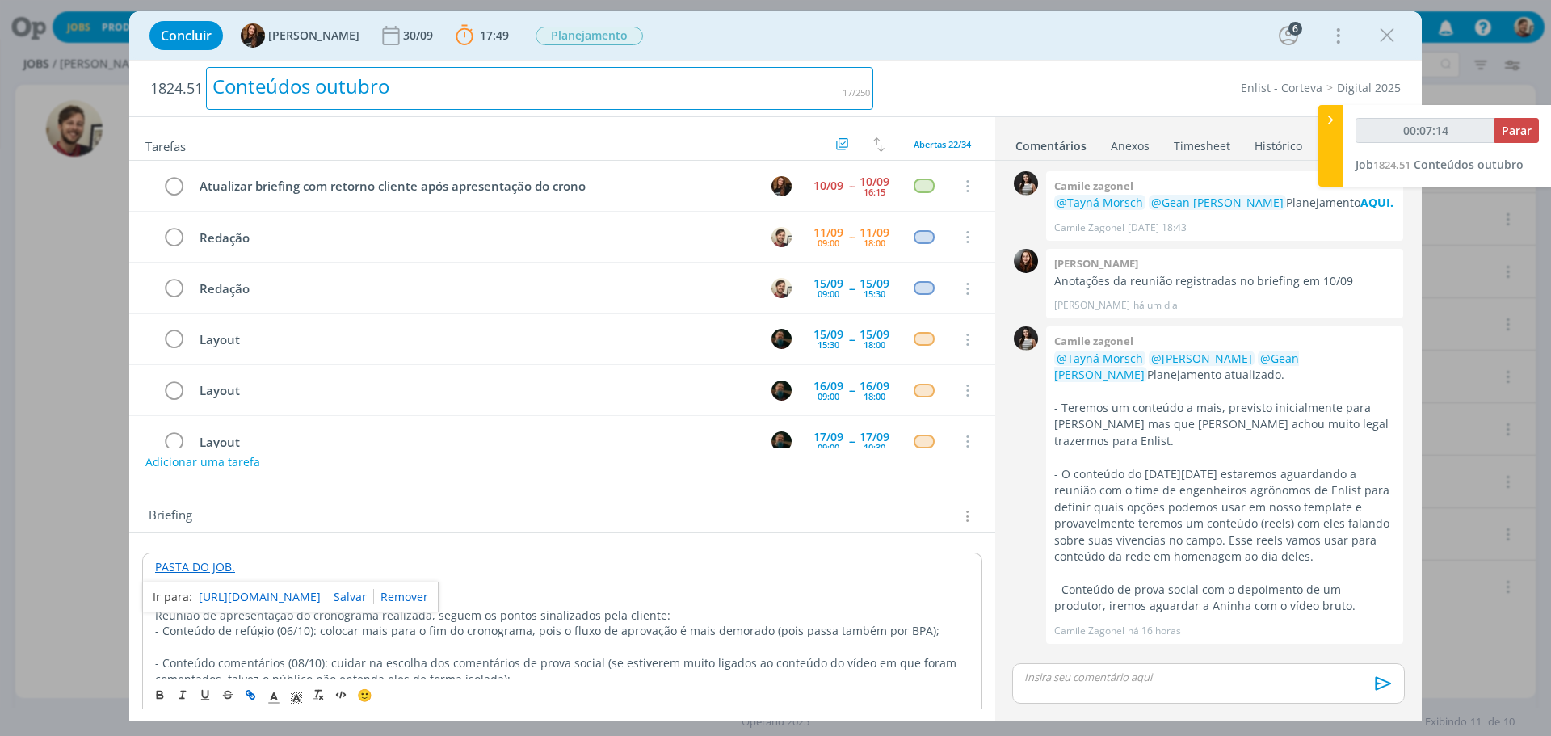
click at [265, 98] on div "Conteúdos outubro" at bounding box center [539, 88] width 667 height 43
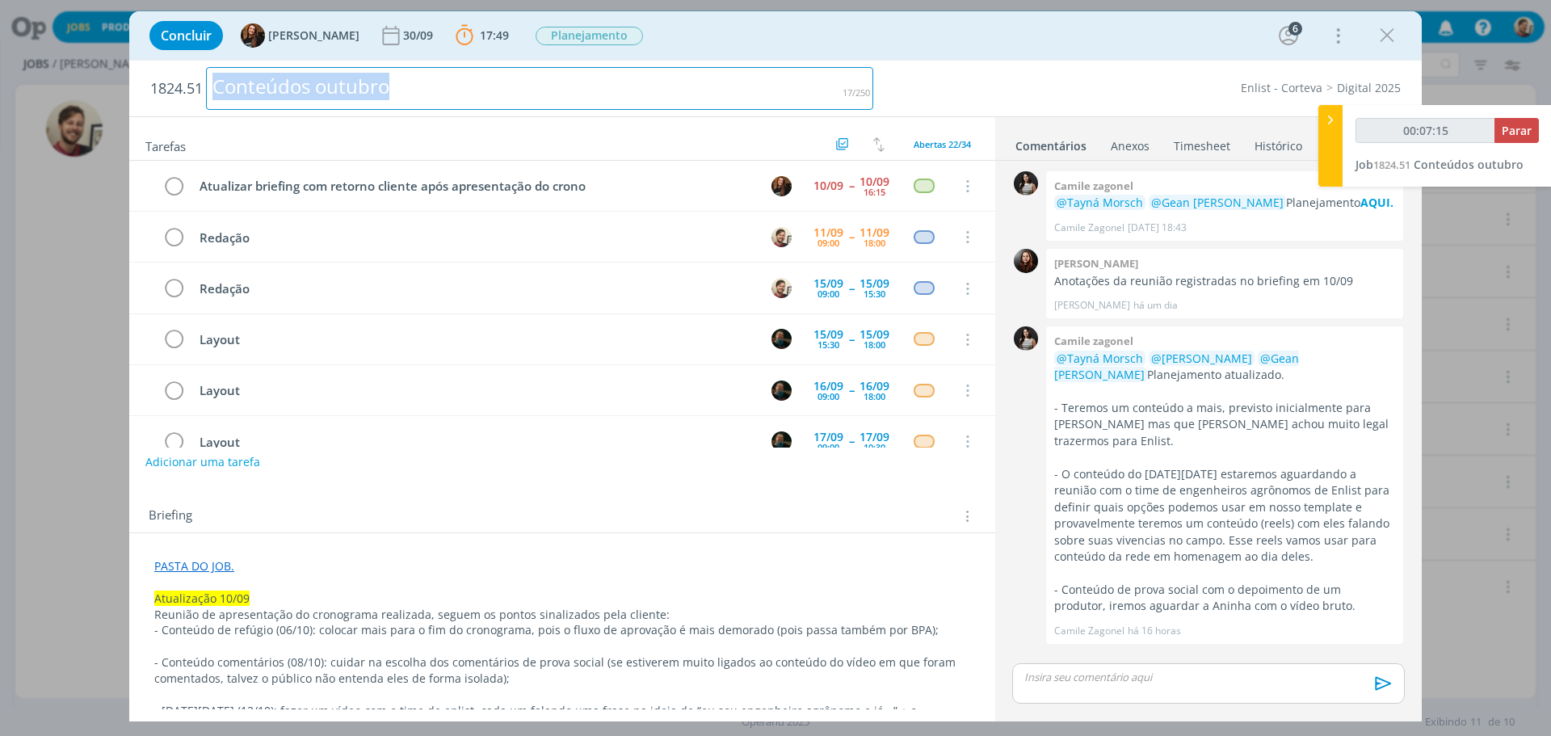
drag, startPoint x: 397, startPoint y: 91, endPoint x: 205, endPoint y: 83, distance: 192.4
click at [205, 83] on h2 "1824.51 Conteúdos outubro" at bounding box center [511, 89] width 723 height 56
copy div "Conteúdos outubro"
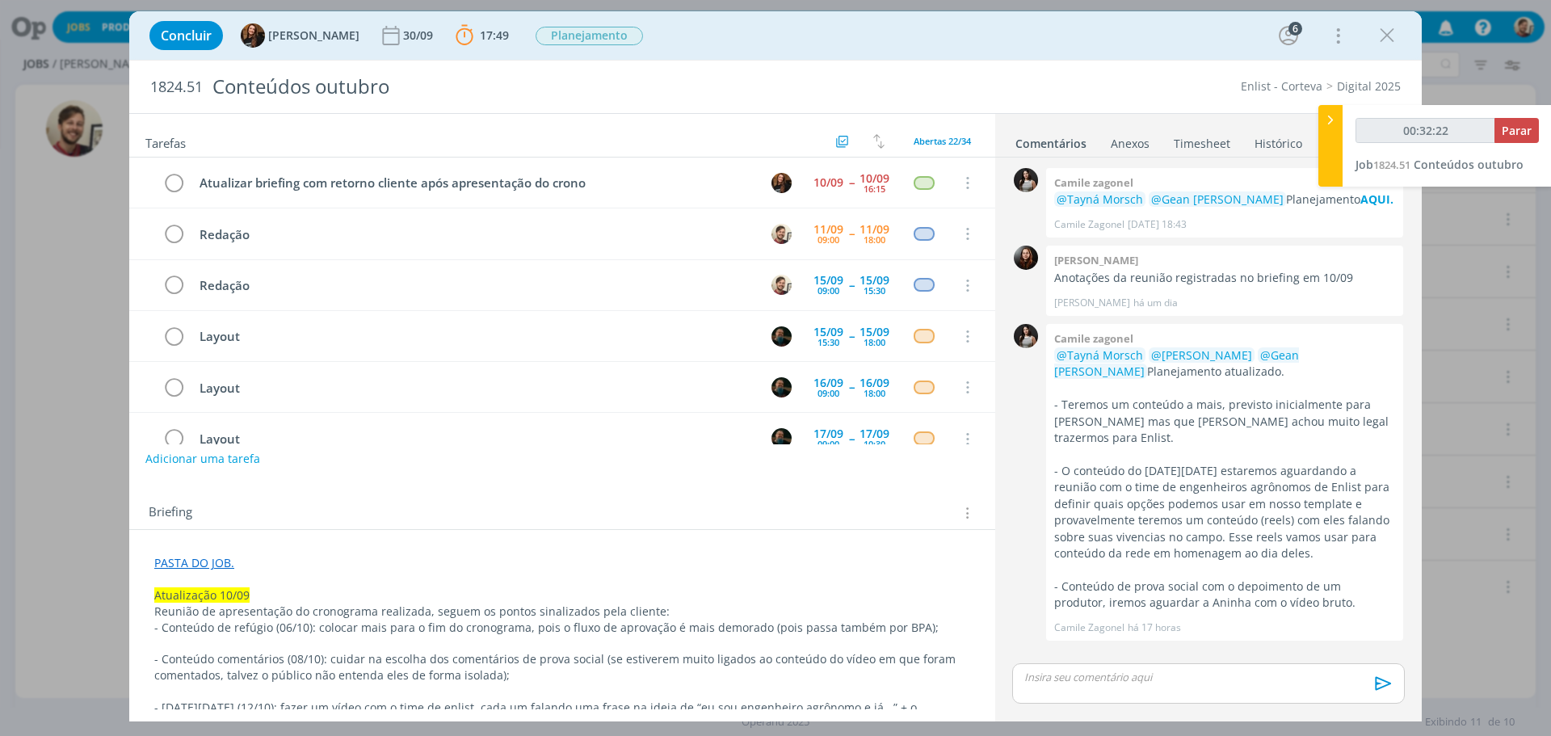
type input "00:33:27"
